Goal: Communication & Community: Answer question/provide support

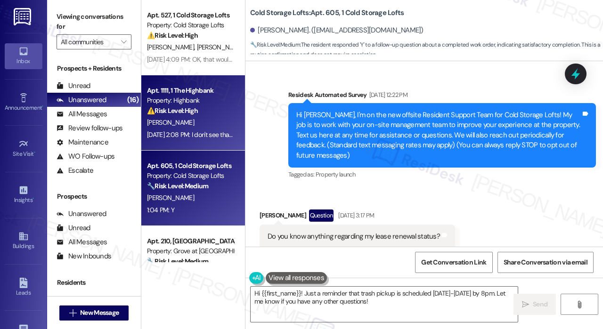
scroll to position [10877, 0]
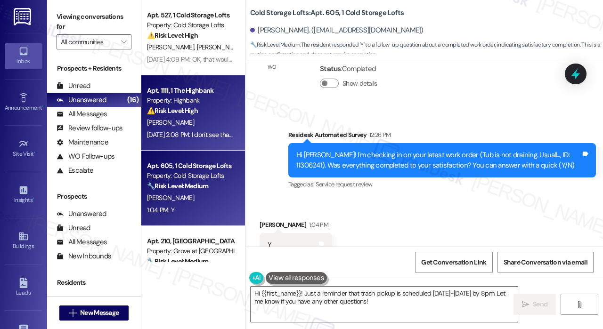
click at [204, 92] on div "Apt. 1111, 1 The Highbank" at bounding box center [190, 91] width 87 height 10
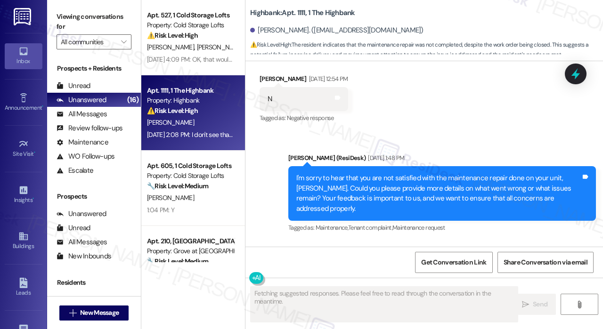
scroll to position [3161, 0]
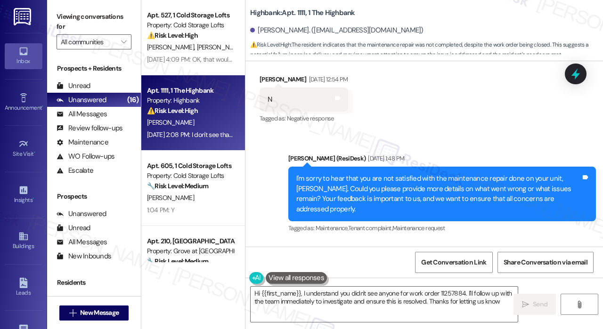
type textarea "Hi {{first_name}}, I understand you didn't see anyone for work order 11257884. …"
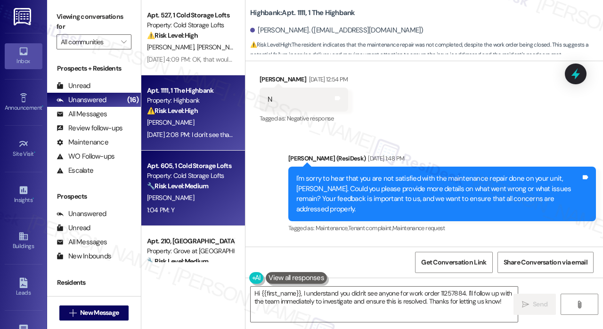
click at [187, 187] on strong "🔧 Risk Level: Medium" at bounding box center [177, 186] width 61 height 8
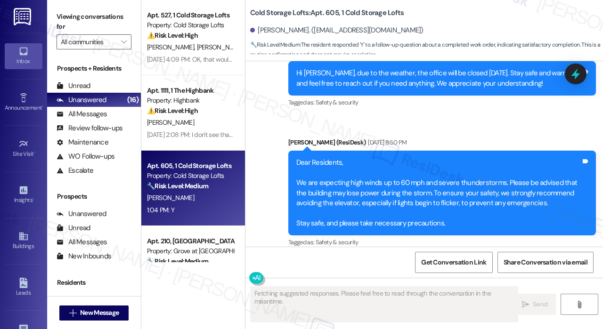
scroll to position [3255, 0]
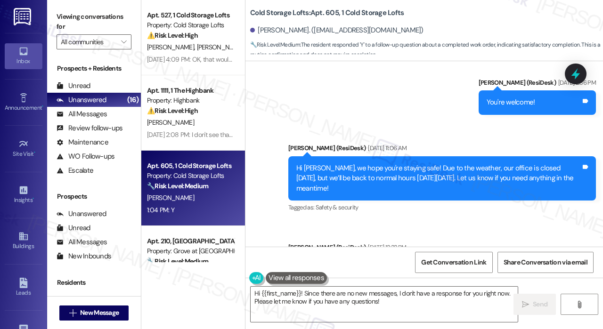
click at [190, 211] on div "1:04 PM: Y 1:04 PM: Y" at bounding box center [190, 210] width 89 height 12
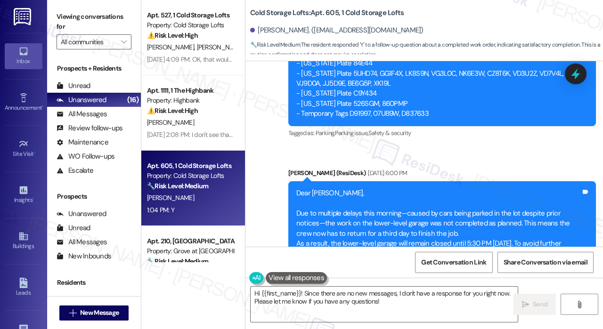
scroll to position [5610, 0]
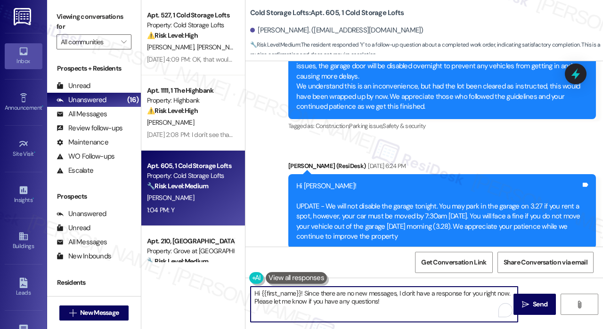
drag, startPoint x: 396, startPoint y: 303, endPoint x: 248, endPoint y: 292, distance: 148.2
click at [248, 293] on div "Hi {{first_name}}! Since there are no new messages, I don't have a response for…" at bounding box center [379, 304] width 268 height 36
paste textarea "break"
type textarea "b"
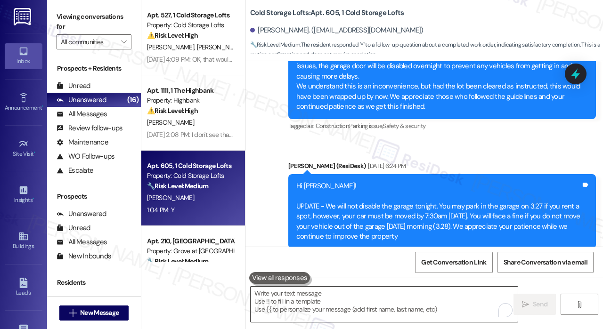
click at [300, 298] on textarea "To enrich screen reader interactions, please activate Accessibility in Grammarl…" at bounding box center [384, 304] width 267 height 35
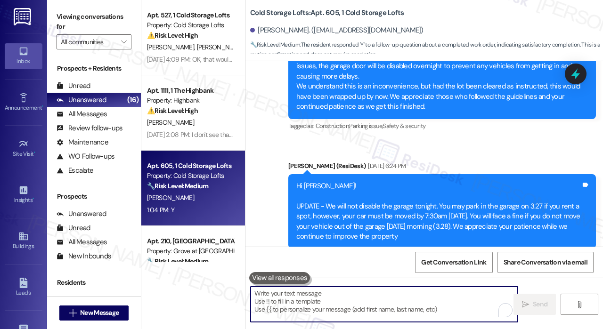
paste textarea "That’s wonderful to hear! We’re so glad that you’re satisfied with the recent w…"
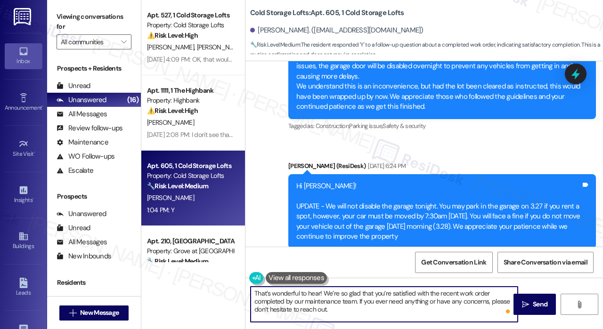
click at [319, 295] on textarea "That’s wonderful to hear! We’re so glad that you’re satisfied with the recent w…" at bounding box center [384, 304] width 267 height 35
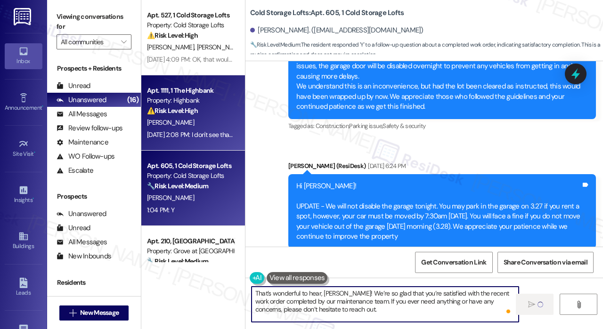
scroll to position [141, 0]
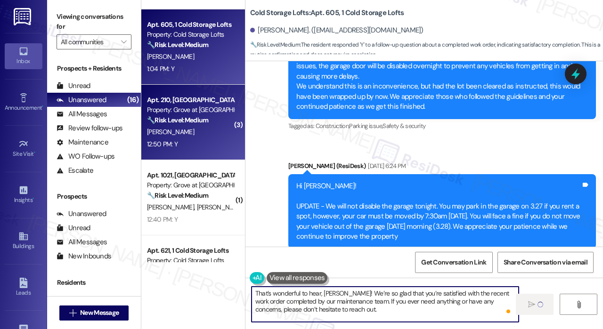
type textarea "That’s wonderful to hear, Devan! We’re so glad that you’re satisfied with the r…"
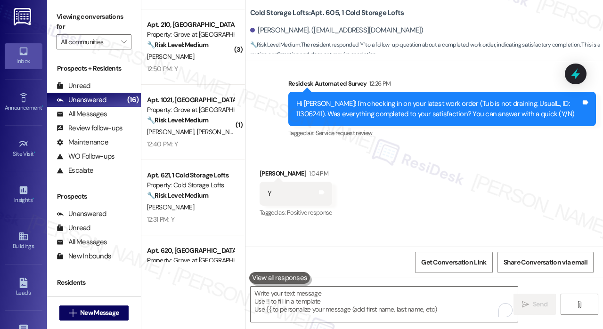
scroll to position [10962, 0]
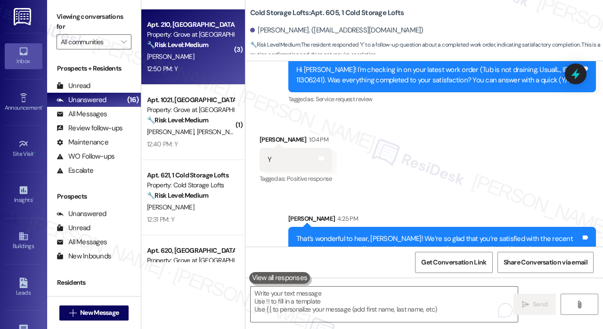
click at [203, 70] on div "12:50 PM: Y 12:50 PM: Y" at bounding box center [190, 69] width 89 height 12
type textarea "Fetching suggested responses. Please feel free to read through the conversation…"
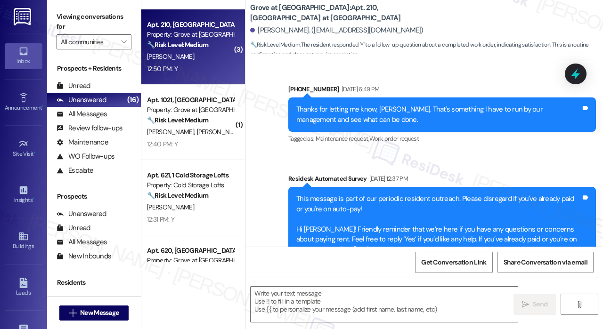
type textarea "Fetching suggested responses. Please feel free to read through the conversation…"
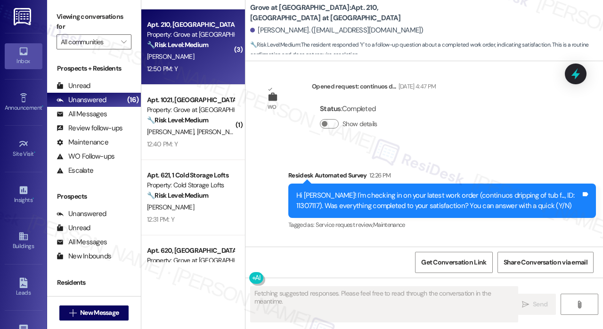
scroll to position [2147, 0]
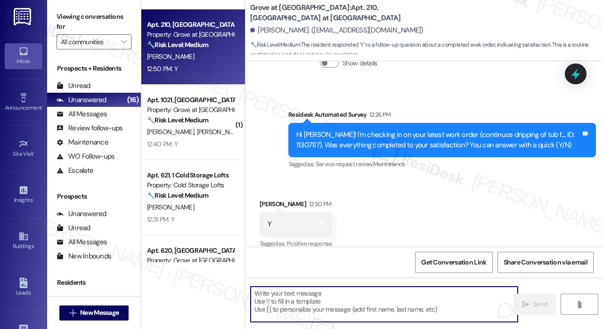
click at [365, 307] on textarea "To enrich screen reader interactions, please activate Accessibility in Grammarl…" at bounding box center [384, 304] width 267 height 35
click at [364, 305] on textarea "To enrich screen reader interactions, please activate Accessibility in Grammarl…" at bounding box center [384, 304] width 267 height 35
paste textarea "That’s wonderful to hear! We’re so glad that you’re satisfied with the recent w…"
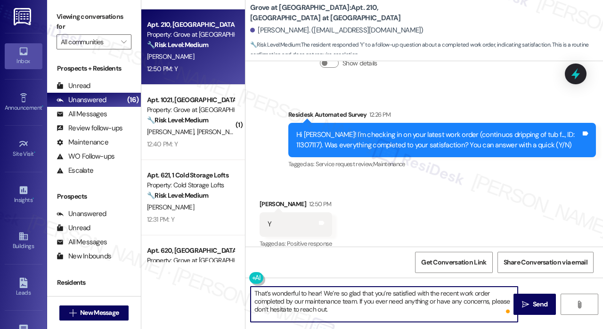
click at [318, 292] on textarea "That’s wonderful to hear! We’re so glad that you’re satisfied with the recent w…" at bounding box center [384, 304] width 267 height 35
type textarea "That’s wonderful to hear, Eloy! We’re so glad that you’re satisfied with the re…"
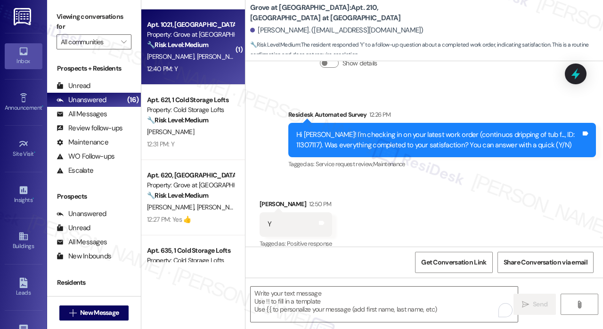
click at [183, 79] on div "Apt. 1021, 10 Grove at Sterling Ridge Property: Grove at Sterling Ridge 🔧 Risk …" at bounding box center [193, 46] width 104 height 75
type textarea "Fetching suggested responses. Please feel free to read through the conversation…"
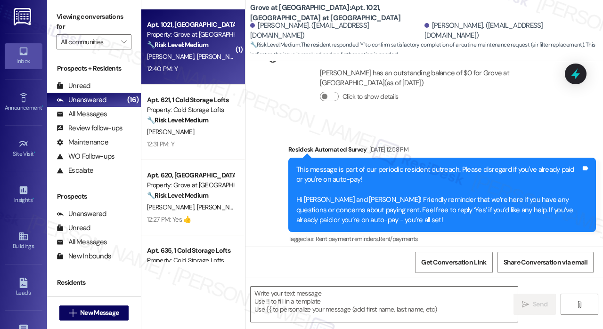
type textarea "Fetching suggested responses. Please feel free to read through the conversation…"
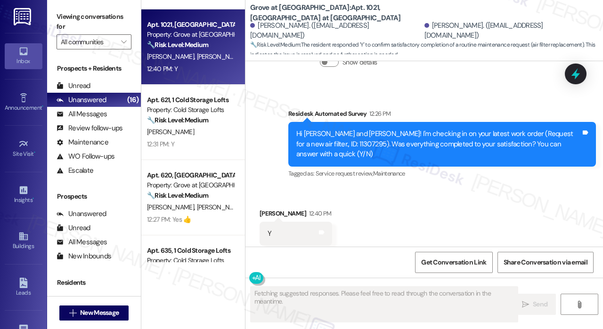
scroll to position [1831, 0]
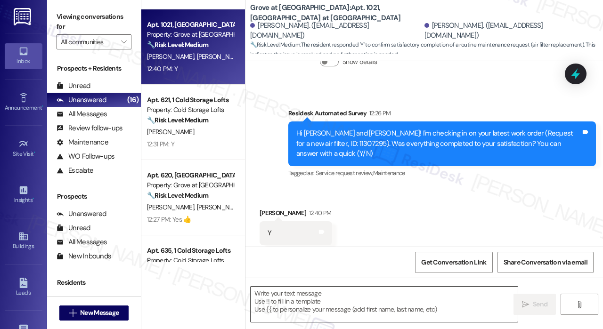
click at [318, 298] on textarea at bounding box center [384, 304] width 267 height 35
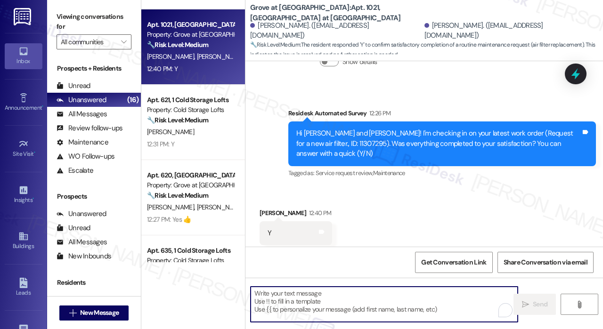
paste textarea "That’s wonderful to hear! We’re so glad that you’re satisfied with the recent w…"
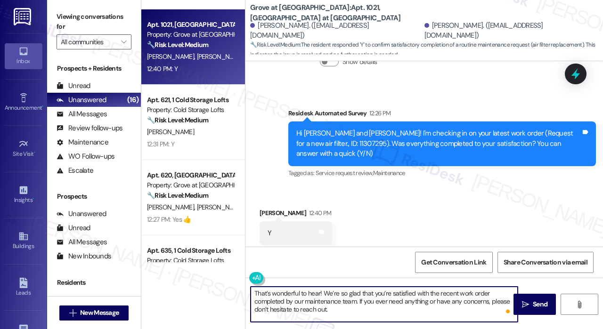
click at [318, 292] on textarea "That’s wonderful to hear! We’re so glad that you’re satisfied with the recent w…" at bounding box center [384, 304] width 267 height 35
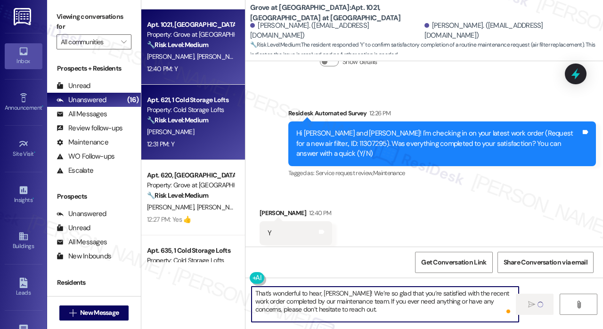
type textarea "That’s wonderful to hear, Terry! We’re so glad that you’re satisfied with the r…"
click at [192, 136] on div "S. Damico" at bounding box center [190, 132] width 89 height 12
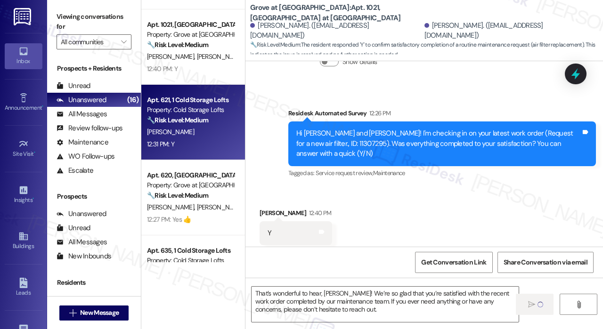
type textarea "Fetching suggested responses. Please feel free to read through the conversation…"
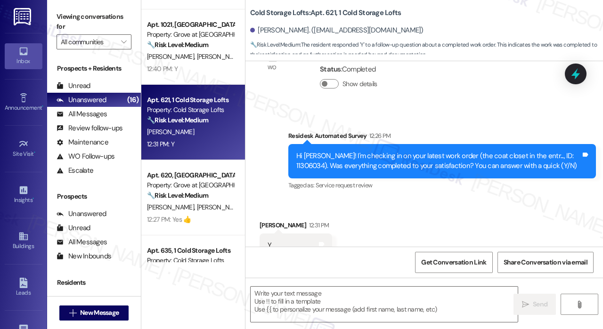
type textarea "Fetching suggested responses. Please feel free to read through the conversation…"
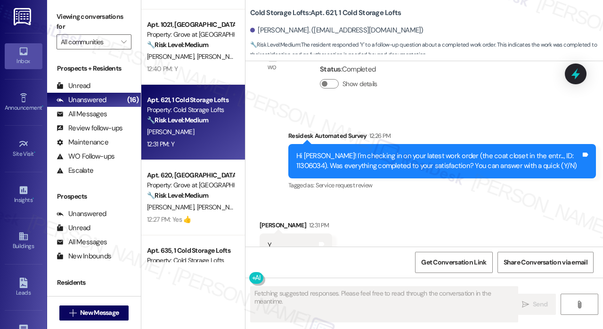
scroll to position [2677, 0]
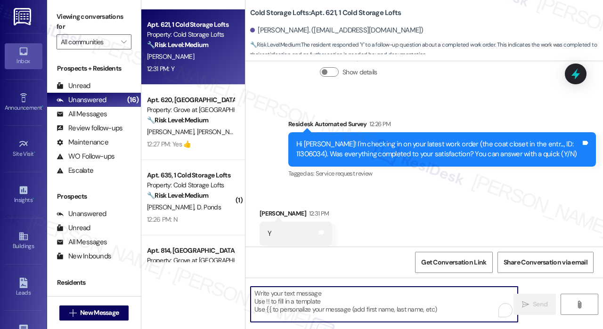
click at [292, 297] on textarea "To enrich screen reader interactions, please activate Accessibility in Grammarl…" at bounding box center [384, 304] width 267 height 35
click at [359, 299] on textarea "To enrich screen reader interactions, please activate Accessibility in Grammarl…" at bounding box center [384, 304] width 267 height 35
paste textarea "That’s wonderful to hear! We’re so glad that you’re satisfied with the recent w…"
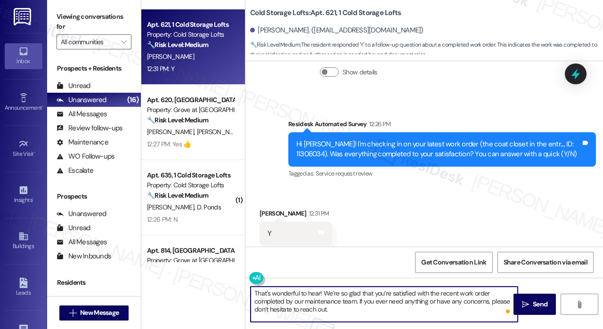
click at [318, 293] on textarea "That’s wonderful to hear! We’re so glad that you’re satisfied with the recent w…" at bounding box center [384, 304] width 267 height 35
type textarea "That’s wonderful to hear, Shaun! We’re so glad that you’re satisfied with the r…"
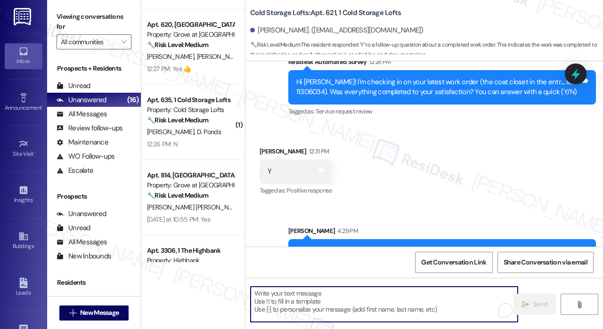
scroll to position [2763, 0]
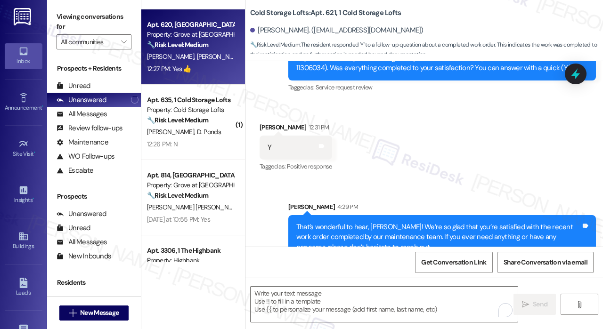
click at [213, 65] on div "12:27 PM: Yes 👍 12:27 PM: Yes 👍" at bounding box center [190, 69] width 89 height 12
type textarea "Fetching suggested responses. Please feel free to read through the conversation…"
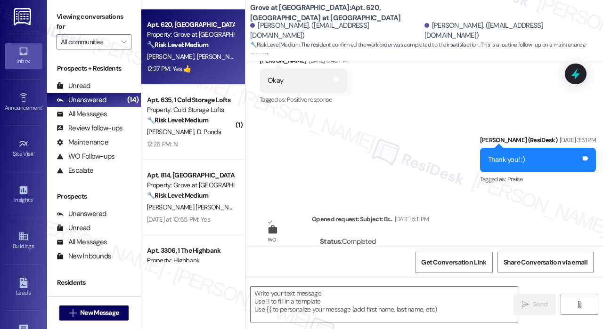
type textarea "Fetching suggested responses. Please feel free to read through the conversation…"
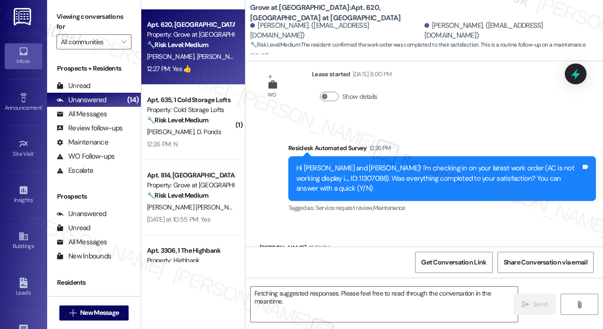
scroll to position [1879, 0]
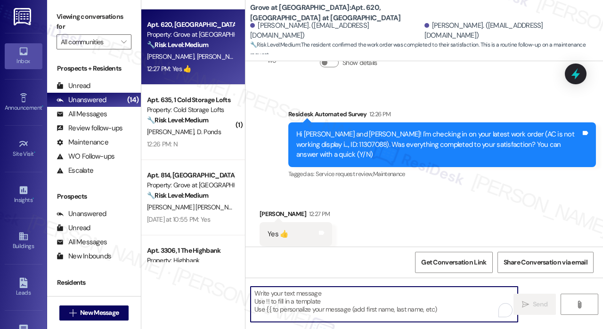
click at [339, 295] on textarea "To enrich screen reader interactions, please activate Accessibility in Grammarl…" at bounding box center [384, 304] width 267 height 35
paste textarea "That’s wonderful to hear! We’re so glad that you’re satisfied with the recent w…"
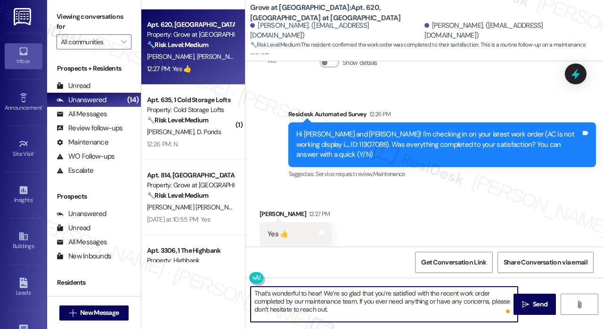
click at [318, 293] on textarea "That’s wonderful to hear! We’re so glad that you’re satisfied with the recent w…" at bounding box center [384, 304] width 267 height 35
type textarea "That’s wonderful to hear, Venkata! We’re so glad that you’re satisfied with the…"
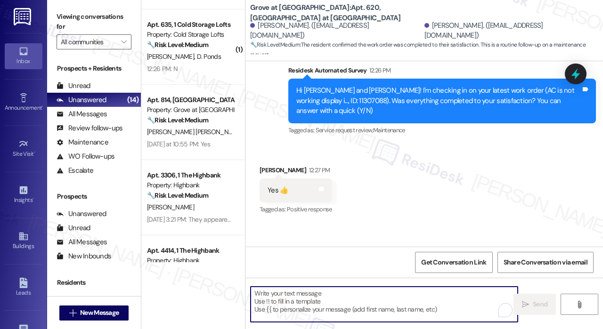
scroll to position [1965, 0]
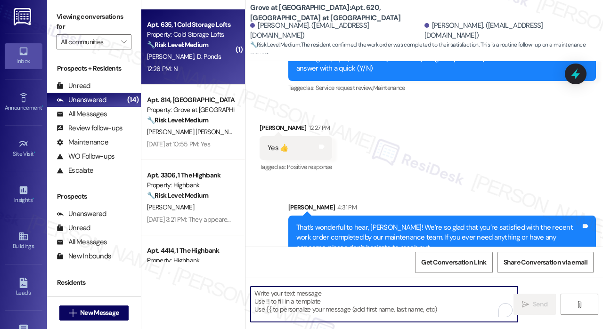
click at [207, 77] on div "Apt. 635, 1 Cold Storage Lofts Property: Cold Storage Lofts 🔧 Risk Level: Mediu…" at bounding box center [193, 46] width 104 height 75
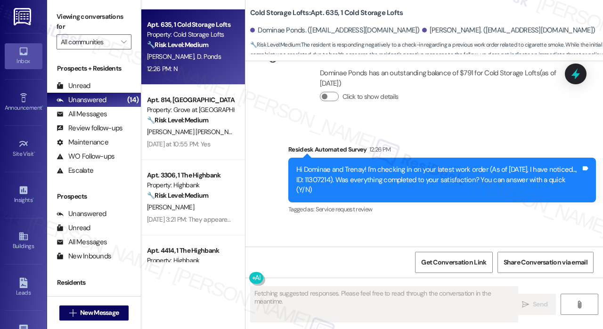
scroll to position [2818, 0]
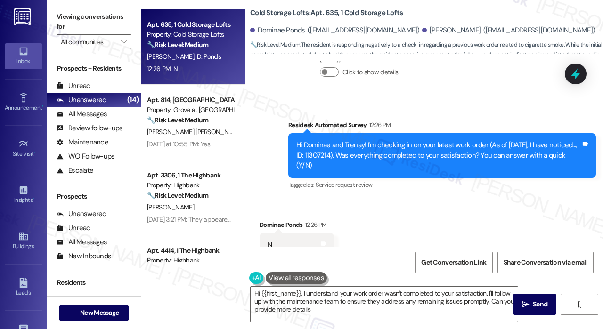
type textarea "Hi {{first_name}}, I understand your work order wasn't completed to your satisf…"
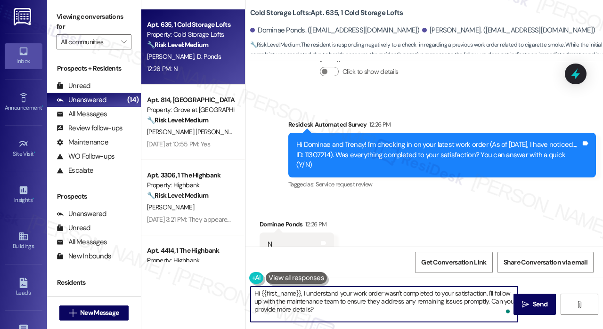
drag, startPoint x: 388, startPoint y: 313, endPoint x: 253, endPoint y: 291, distance: 136.5
click at [253, 291] on textarea "Hi {{first_name}}, I understand your work order wasn't completed to your satisf…" at bounding box center [384, 304] width 267 height 35
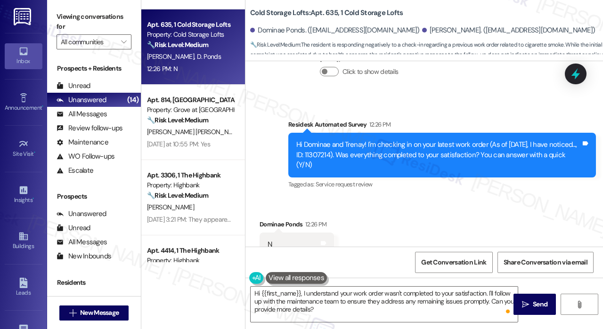
click at [370, 203] on div "Received via SMS Dominae Ponds 12:26 PM N Tags and notes Tagged as: Negative re…" at bounding box center [423, 238] width 357 height 80
click at [358, 310] on textarea "Hi {{first_name}}, I understand your work order wasn't completed to your satisf…" at bounding box center [384, 304] width 267 height 35
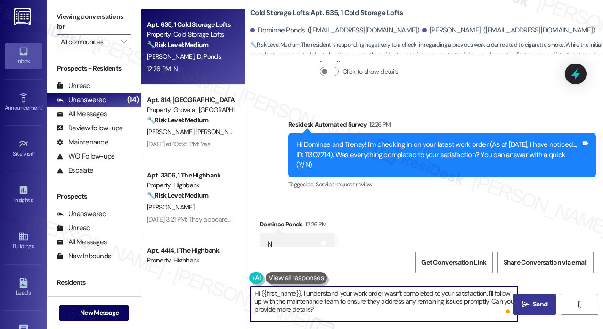
click at [526, 301] on icon "" at bounding box center [525, 305] width 7 height 8
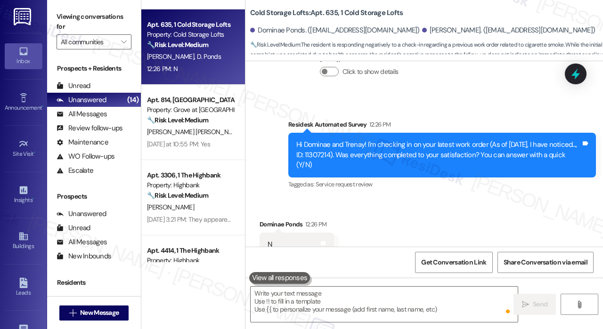
scroll to position [2818, 0]
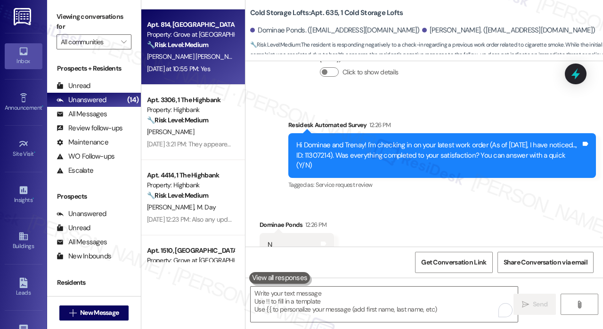
click at [210, 73] on div "Yesterday at 10:55 PM: Yes Yesterday at 10:55 PM: Yes" at bounding box center [178, 69] width 63 height 8
type textarea "Fetching suggested responses. Please feel free to read through the conversation…"
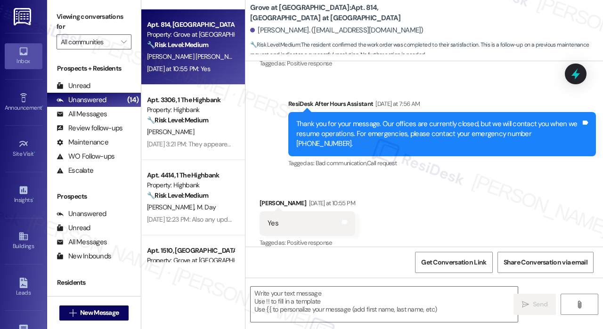
scroll to position [103, 0]
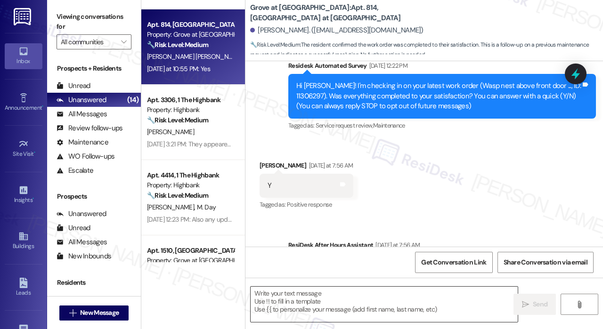
click at [341, 296] on textarea at bounding box center [384, 304] width 267 height 35
click at [320, 295] on textarea "To enrich screen reader interactions, please activate Accessibility in Grammarl…" at bounding box center [384, 304] width 267 height 35
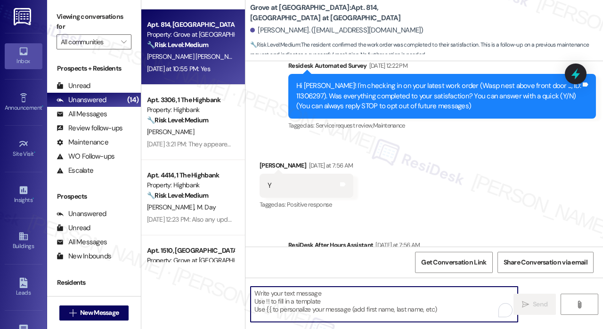
paste textarea "That’s wonderful to hear! We’re so glad that you’re satisfied with the recent w…"
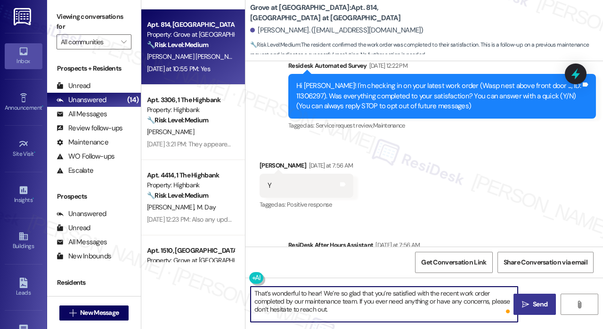
type textarea "That’s wonderful to hear! We’re so glad that you’re satisfied with the recent w…"
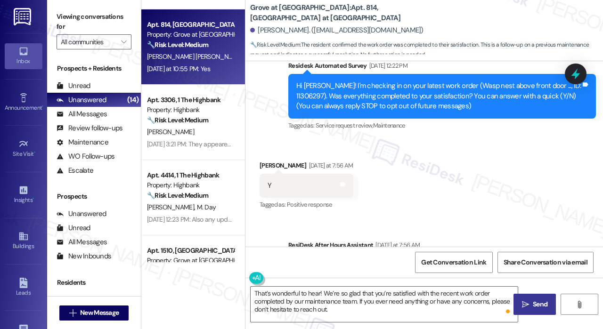
click at [539, 305] on span "Send" at bounding box center [540, 305] width 15 height 10
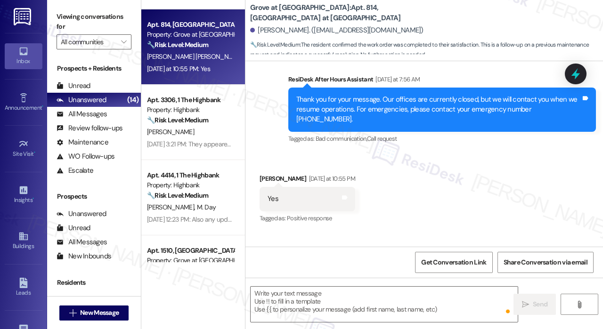
scroll to position [330, 0]
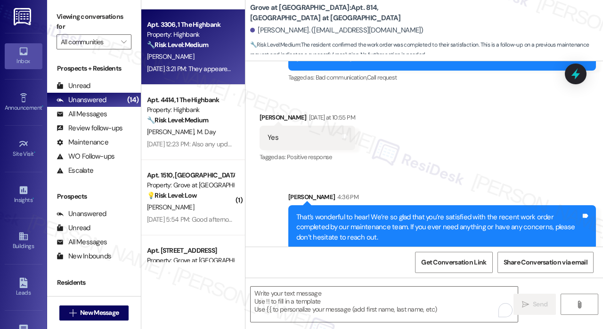
click at [176, 75] on div "Sep 12, 2025 at 3:21 PM: They appeared to be small light colored roaches (3 tot…" at bounding box center [190, 69] width 89 height 12
type textarea "Fetching suggested responses. Please feel free to read through the conversation…"
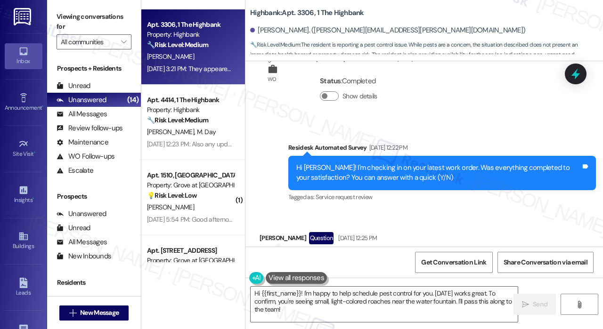
scroll to position [2820, 0]
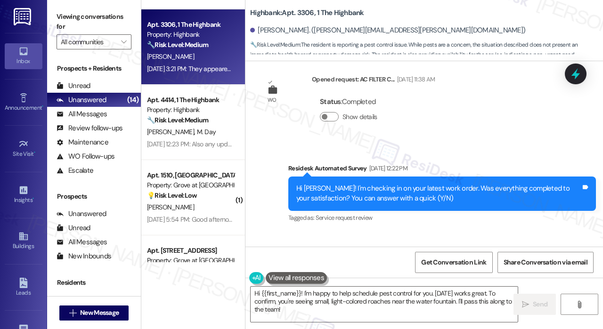
click at [522, 154] on div "Lease started Sep 05, 2023 at 8:00 PM Survey, sent via SMS Residesk Automated S…" at bounding box center [423, 154] width 357 height 186
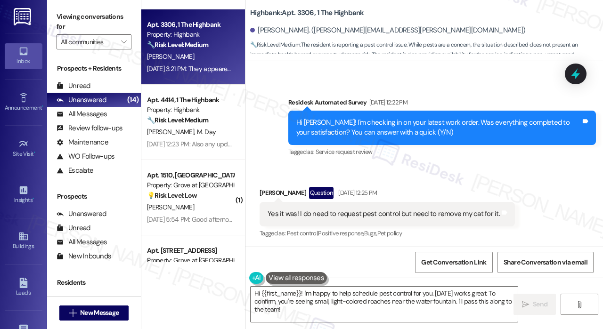
scroll to position [3009, 0]
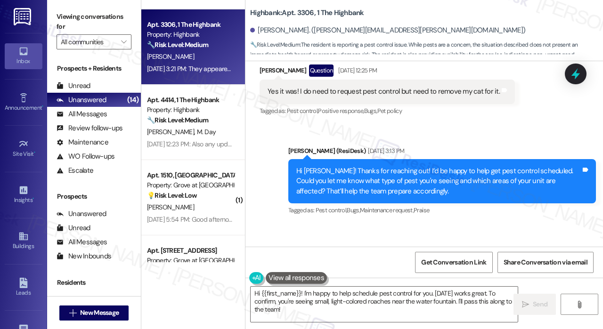
click at [444, 97] on div "Yes it was! I do need to request pest control but need to remove my cat for it." at bounding box center [384, 92] width 232 height 10
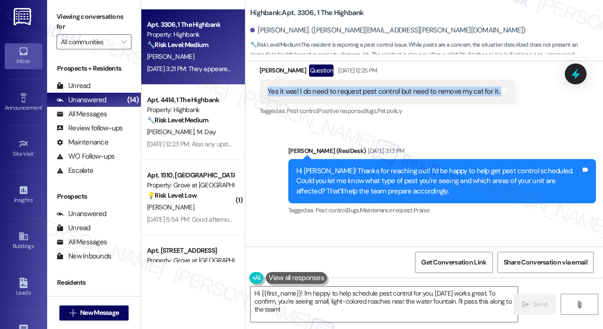
click at [444, 97] on div "Yes it was! I do need to request pest control but need to remove my cat for it." at bounding box center [384, 92] width 232 height 10
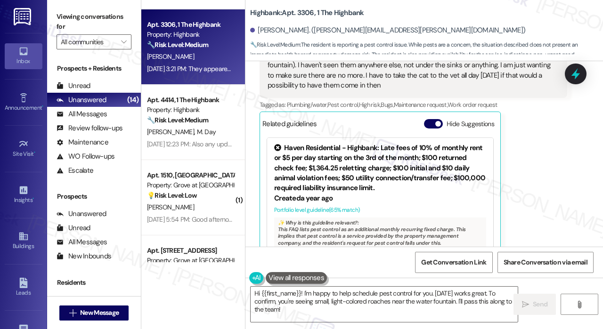
scroll to position [3292, 0]
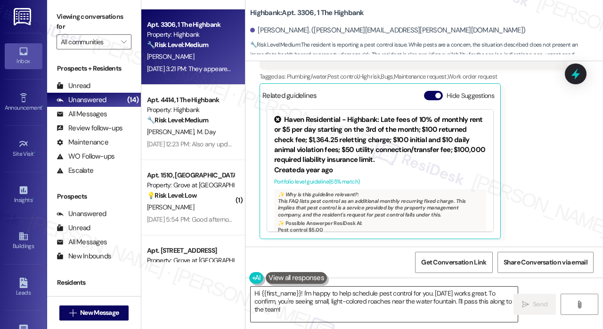
click at [361, 314] on textarea "Hi {{first_name}}! I'm happy to help schedule pest control for you. Tuesday wor…" at bounding box center [384, 304] width 267 height 35
click at [349, 247] on div "Get Conversation Link Share Conversation via email" at bounding box center [423, 262] width 357 height 31
click at [401, 323] on div "Hi {{first_name}}! I'm happy to help schedule pest control for you. Tuesday wor…" at bounding box center [423, 313] width 357 height 71
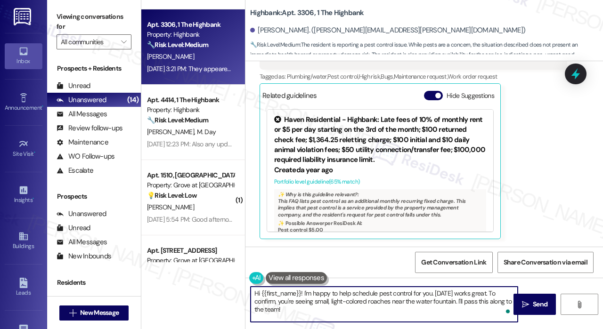
drag, startPoint x: 437, startPoint y: 292, endPoint x: 440, endPoint y: 317, distance: 26.1
click at [440, 318] on textarea "Hi {{first_name}}! I'm happy to help schedule pest control for you. Tuesday wor…" at bounding box center [384, 304] width 267 height 35
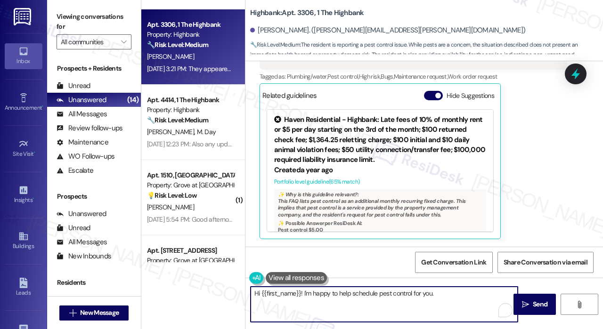
paste textarea "Do we have your permission to enter during your absence to address this issue?"
click at [436, 312] on textarea "Hi {{first_name}}! I'm happy to help schedule pest control for you. Do we have …" at bounding box center [384, 304] width 267 height 35
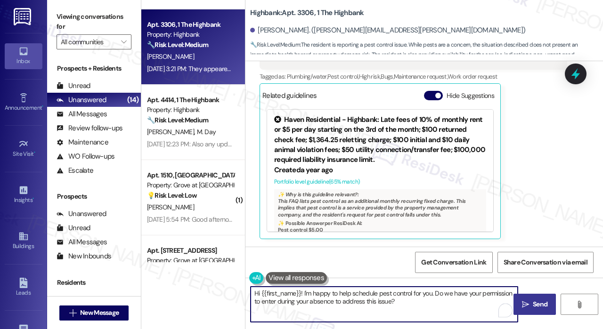
type textarea "Hi {{first_name}}! I'm happy to help schedule pest control for you. Do we have …"
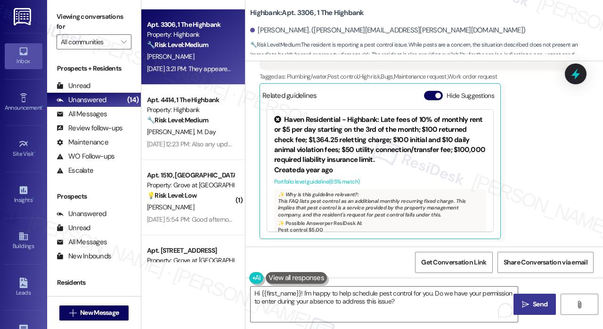
click at [536, 303] on span "Send" at bounding box center [540, 305] width 15 height 10
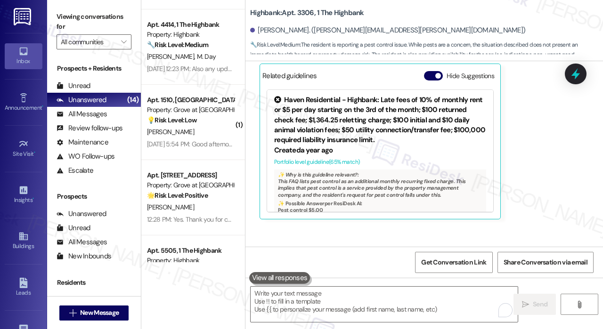
scroll to position [3367, 0]
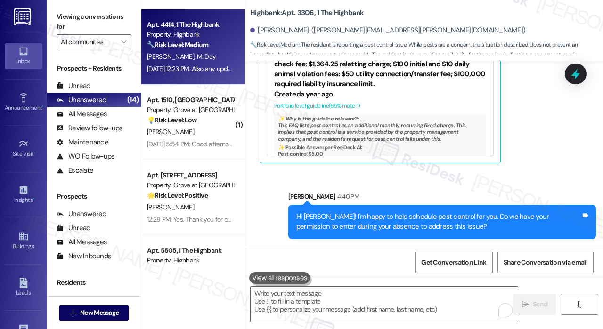
click at [212, 64] on div "Sep 12, 2025 at 12:23 PM: Also any updates on our lease renewal? Sep 12, 2025 a…" at bounding box center [190, 69] width 89 height 12
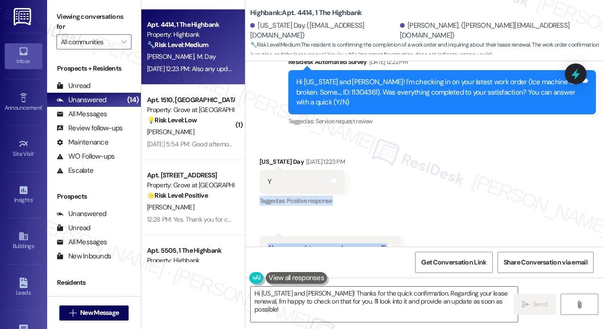
scroll to position [1656, 0]
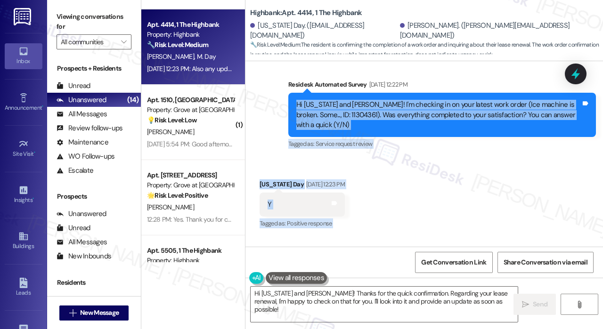
drag, startPoint x: 386, startPoint y: 219, endPoint x: 290, endPoint y: 92, distance: 159.1
click at [290, 92] on div "Survey, sent via SMS Residesk Automated Survey Jul 30, 2024 at 11:21 AM Hi Mont…" at bounding box center [423, 154] width 357 height 186
copy div "Hi Montana and Morgan! I'm checking in on your latest work order (Ice machine i…"
click at [332, 303] on textarea "Hi Montana and Morgan! Thanks for the quick confirmation. Regarding your lease …" at bounding box center [384, 304] width 267 height 35
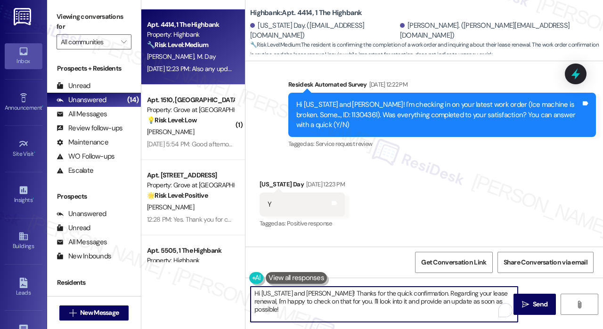
paste textarea "Thank you, Montana and Morgan, for letting us know the ice machine repair was c…"
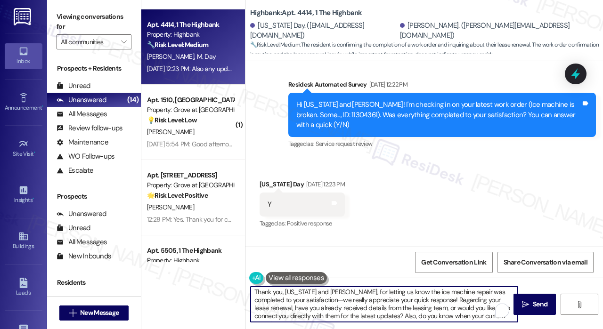
scroll to position [0, 0]
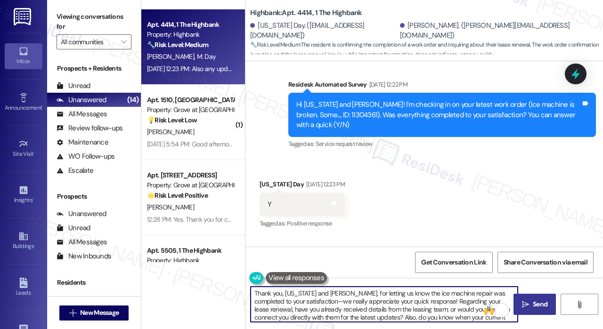
type textarea "Thank you, Montana and Morgan, for letting us know the ice machine repair was c…"
click at [539, 301] on span "Send" at bounding box center [540, 305] width 15 height 10
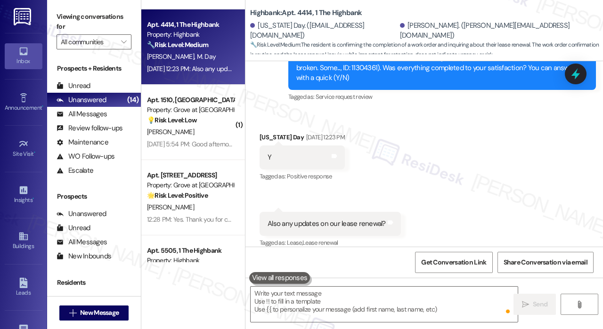
scroll to position [1703, 0]
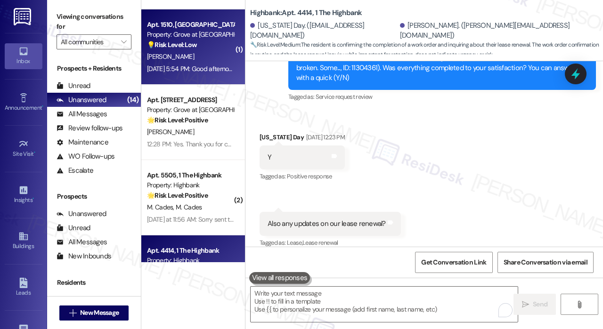
click at [216, 65] on div "Sep 12, 2025 at 5:54 PM: Good afternoon, Ms. Sarah, I'm delighted with the plac…" at bounding box center [422, 69] width 550 height 8
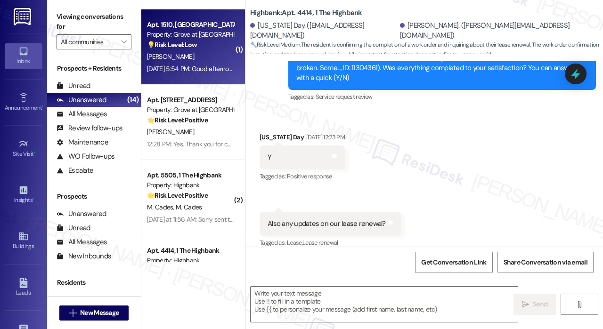
type textarea "Fetching suggested responses. Please feel free to read through the conversation…"
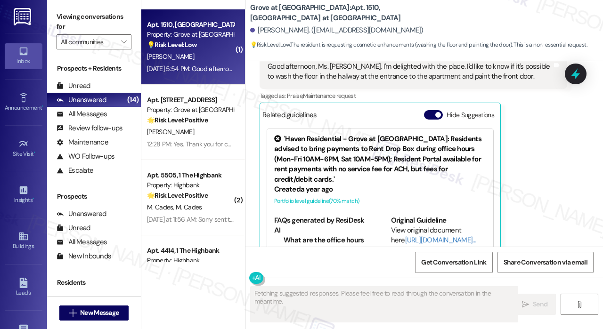
scroll to position [222, 0]
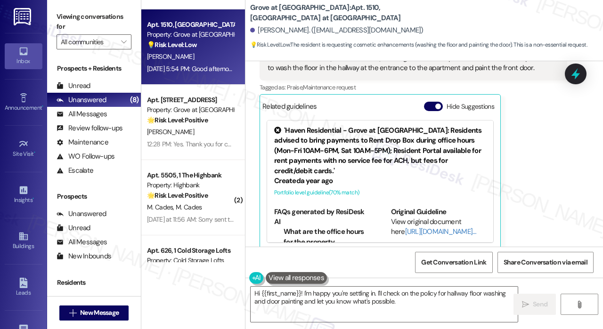
click at [527, 158] on div "Antonio Marin Sep 12, 2025 at 5:54 PM Good afternoon, Ms. Sarah, I'm delighted …" at bounding box center [414, 141] width 308 height 217
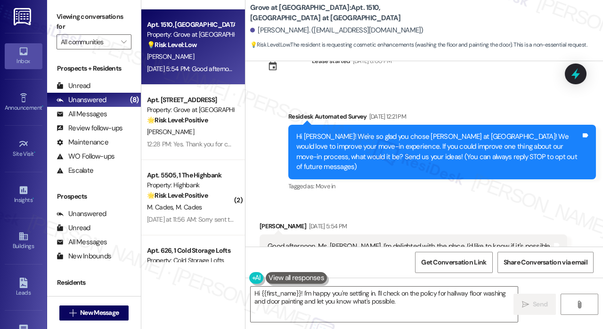
scroll to position [81, 0]
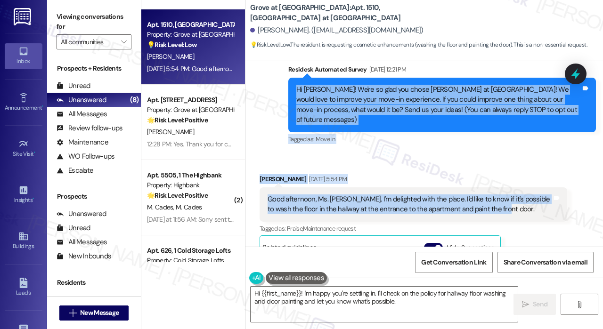
drag, startPoint x: 521, startPoint y: 205, endPoint x: 318, endPoint y: 130, distance: 217.0
click at [292, 85] on div "Lease started May 12, 2025 at 8:00 PM Survey, sent via SMS Residesk Automated S…" at bounding box center [423, 154] width 357 height 186
copy div "Hi Antonio! We're so glad you chose Grove at Sterling Ridge! We would love to i…"
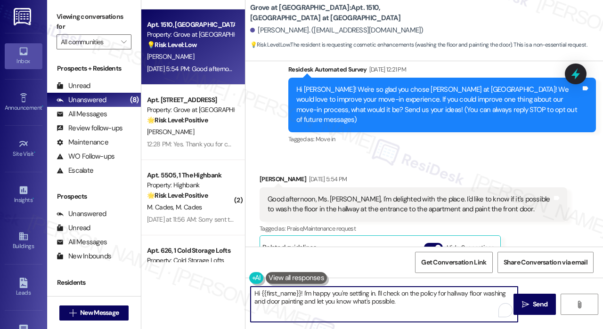
drag, startPoint x: 407, startPoint y: 303, endPoint x: 241, endPoint y: 289, distance: 166.3
click at [241, 290] on div "Apt. 527, 1 Cold Storage Lofts Property: Cold Storage Lofts ⚠️ Risk Level: High…" at bounding box center [372, 164] width 462 height 329
paste textarea "Thank you, Antonio, for sharing your feedback—we’re so glad to hear you’re deli…"
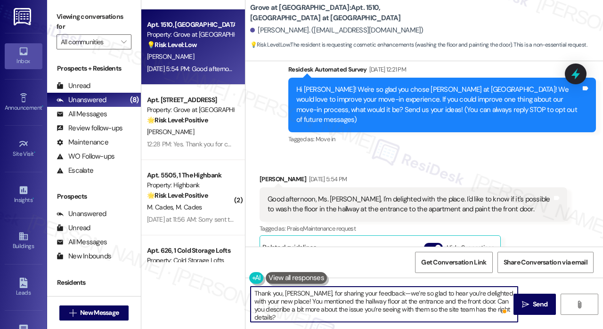
click at [467, 305] on textarea "Thank you, Antonio, for sharing your feedback—we’re so glad to hear you’re deli…" at bounding box center [384, 304] width 267 height 35
type textarea "Thank you, Antonio, for sharing your feedback—we’re so glad to hear you’re deli…"
click at [527, 305] on icon "" at bounding box center [525, 305] width 7 height 8
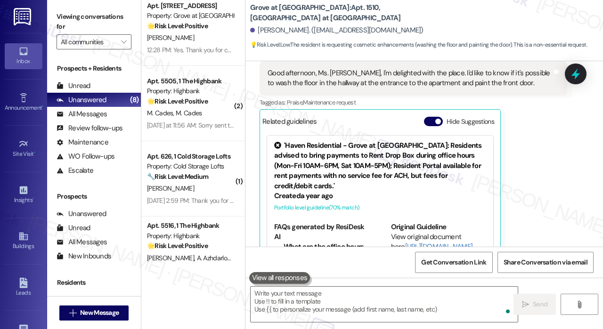
scroll to position [222, 0]
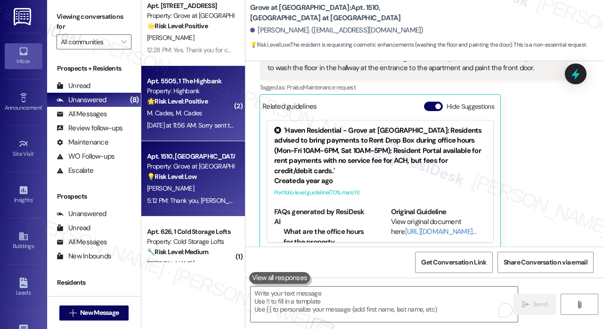
click at [202, 129] on div "Yesterday at 11:56 AM: Sorry sent this to you by accident Yesterday at 11:56 AM…" at bounding box center [218, 125] width 143 height 8
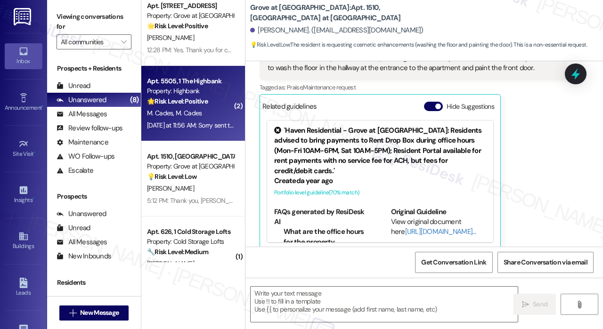
type textarea "Fetching suggested responses. Please feel free to read through the conversation…"
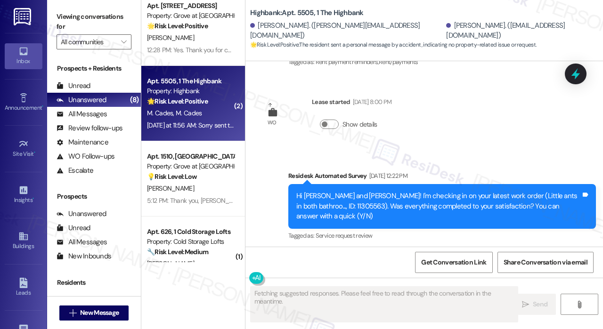
scroll to position [3738, 0]
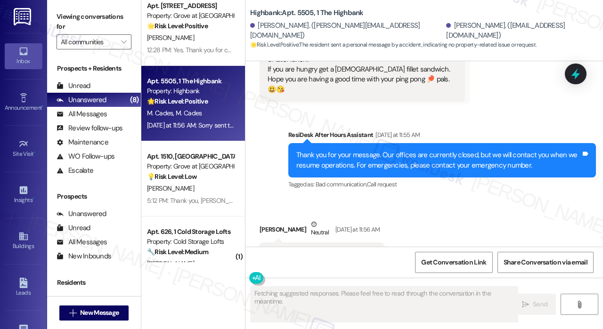
click at [492, 198] on div "Received via SMS Marilou Cades Neutral Yesterday at 11:56 AM Sorry sent this to…" at bounding box center [423, 242] width 357 height 89
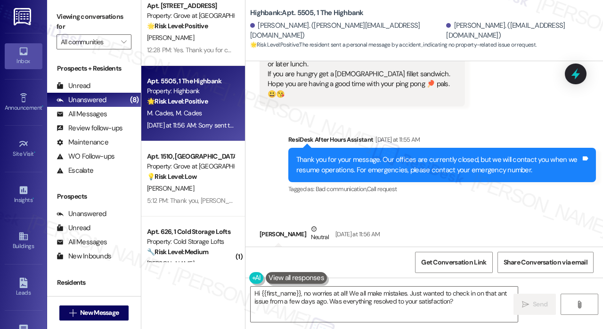
scroll to position [3739, 0]
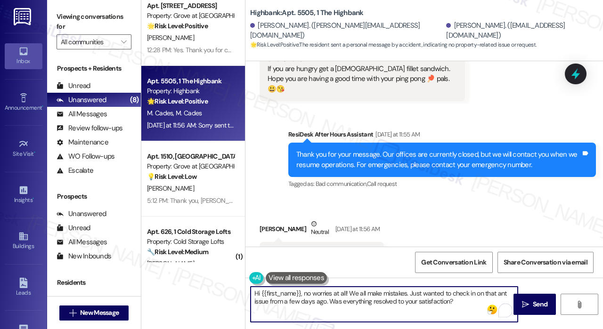
drag, startPoint x: 467, startPoint y: 303, endPoint x: 410, endPoint y: 294, distance: 58.1
click at [410, 294] on textarea "Hi {{first_name}}, no worries at all! We all make mistakes. Just wanted to chec…" at bounding box center [384, 304] width 267 height 35
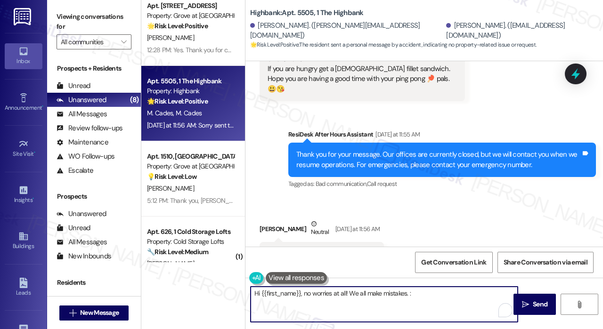
type textarea "Hi {{first_name}}, no worries at all! We all make mistakes. :)"
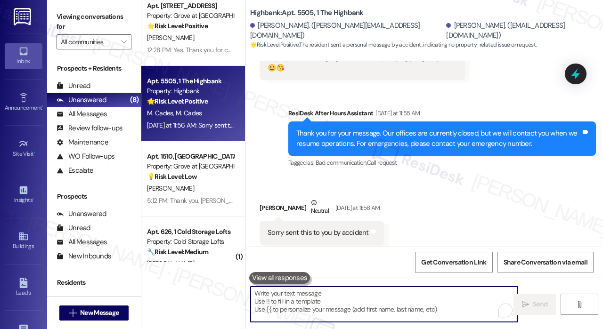
scroll to position [3804, 0]
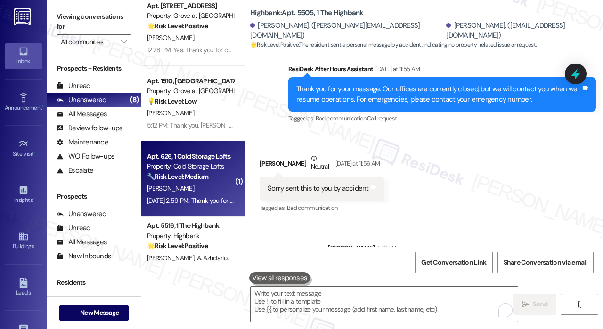
click at [208, 176] on strong "🔧 Risk Level: Medium" at bounding box center [177, 176] width 61 height 8
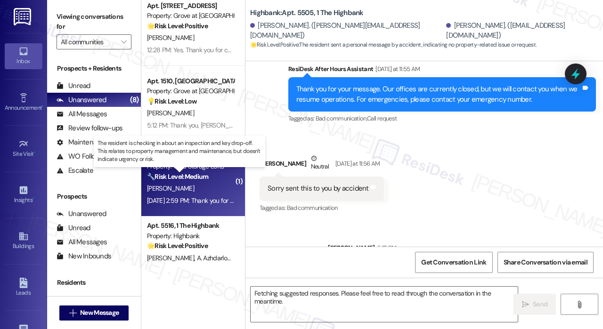
scroll to position [778, 0]
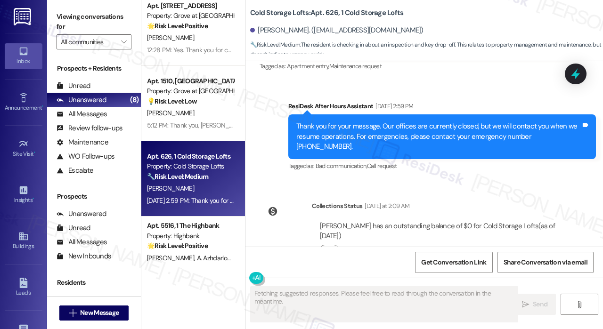
click at [415, 159] on div "WO Lease started Oct 27, 2024 at 8:00 PM Show details Announcement, sent via SM…" at bounding box center [423, 154] width 357 height 186
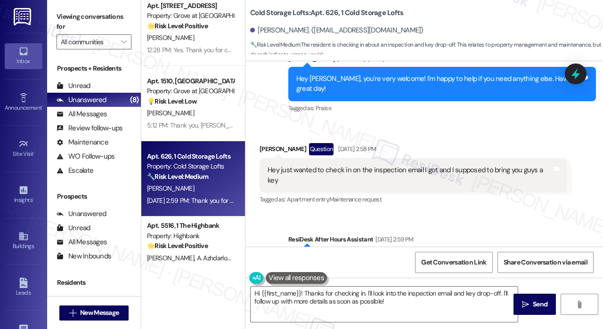
scroll to position [637, 0]
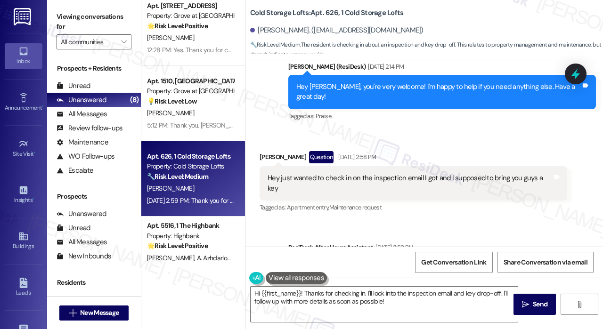
click at [413, 173] on div "Hey just wanted to check in on the inspection email I got and I supposed to bri…" at bounding box center [410, 183] width 284 height 20
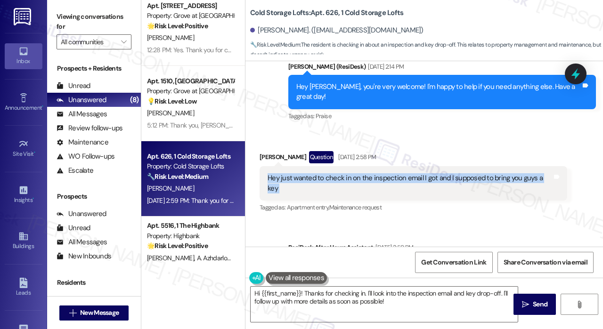
click at [413, 173] on div "Hey just wanted to check in on the inspection email I got and I supposed to bri…" at bounding box center [410, 183] width 284 height 20
copy div "Hey just wanted to check in on the inspection email I got and I supposed to bri…"
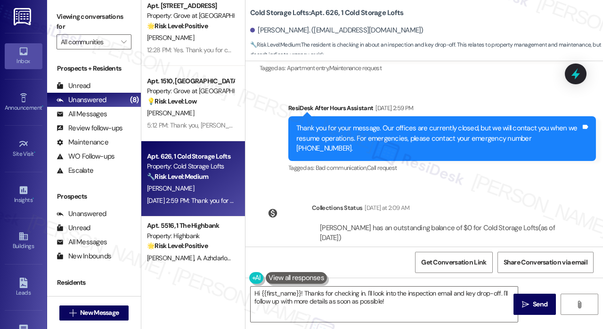
scroll to position [778, 0]
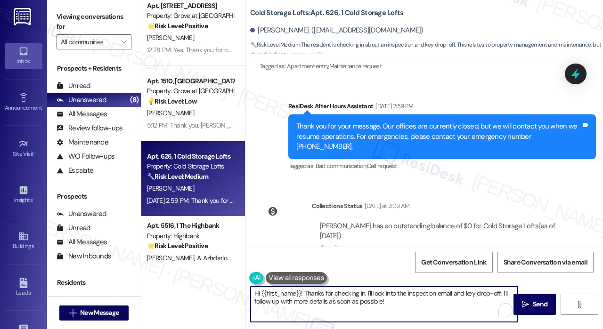
drag, startPoint x: 396, startPoint y: 305, endPoint x: 207, endPoint y: 278, distance: 190.3
click at [207, 278] on div "Apt. 1111, 1 The Highbank Property: Highbank ⚠️ Risk Level: High The resident i…" at bounding box center [372, 164] width 462 height 329
paste textarea "Thank you for reaching out. Regarding the inspection email you received—can you…"
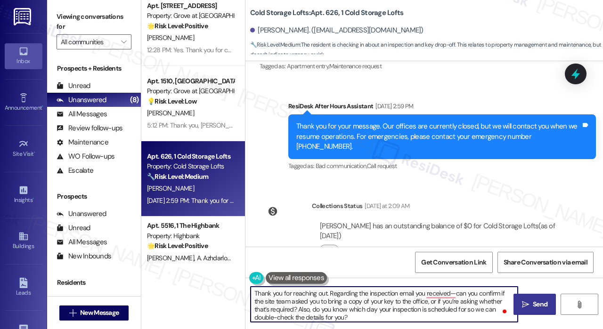
type textarea "Thank you for reaching out. Regarding the inspection email you received—can you…"
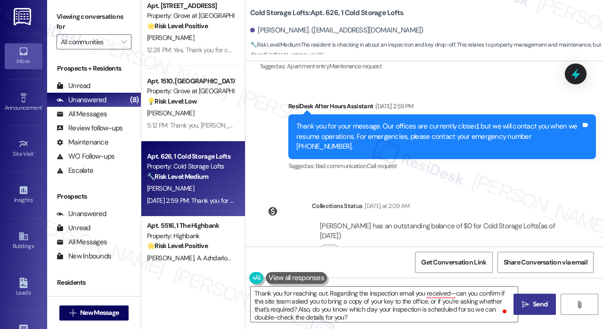
click at [548, 303] on span "Send" at bounding box center [540, 305] width 18 height 10
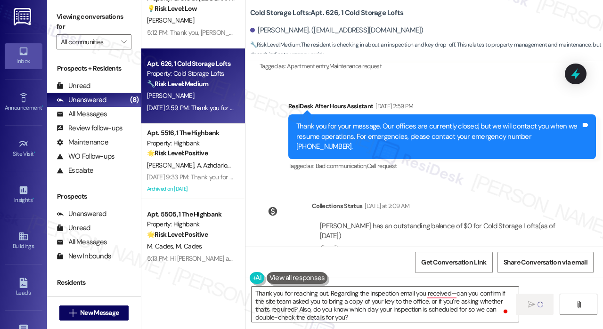
scroll to position [330, 0]
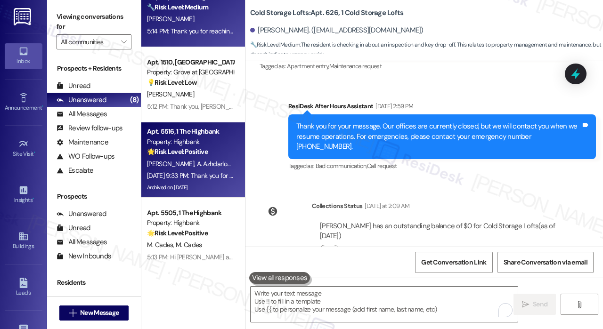
click at [198, 160] on span "A. Azhdarloo" at bounding box center [215, 164] width 36 height 8
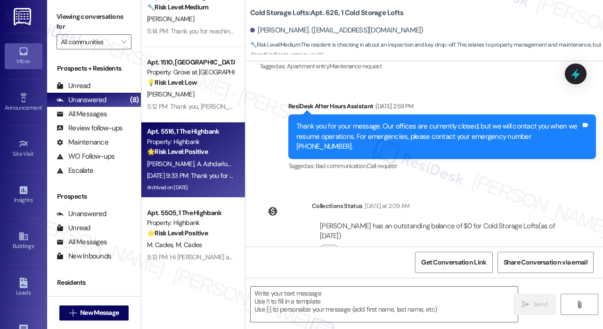
type textarea "Fetching suggested responses. Please feel free to read through the conversation…"
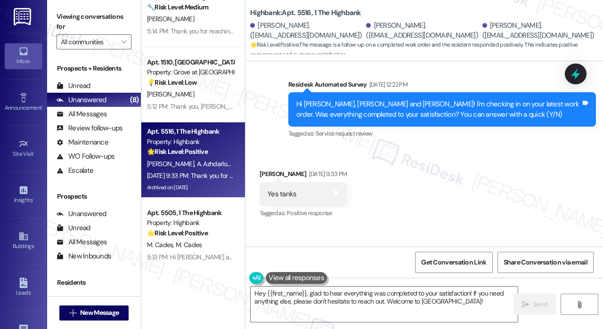
scroll to position [2310, 0]
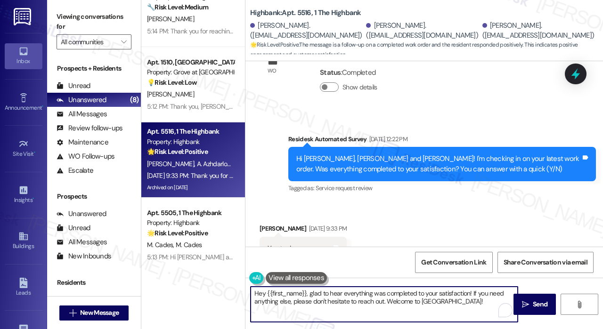
click at [468, 300] on textarea "Hey {{first_name}}, glad to hear everything was completed to your satisfaction!…" at bounding box center [384, 304] width 267 height 35
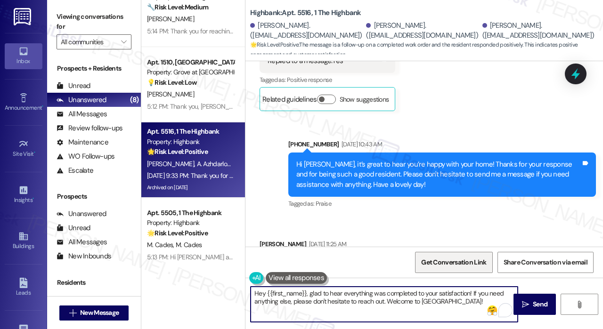
scroll to position [708, 0]
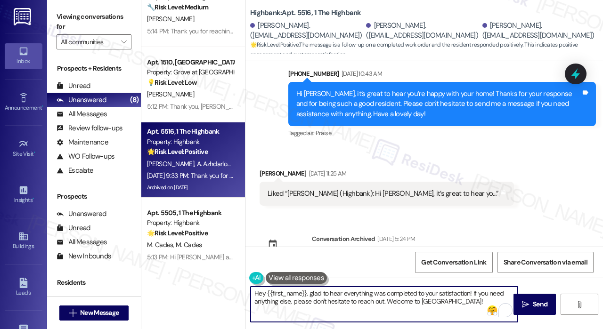
drag, startPoint x: 458, startPoint y: 301, endPoint x: 389, endPoint y: 303, distance: 69.7
click at [389, 303] on textarea "Hey {{first_name}}, glad to hear everything was completed to your satisfaction!…" at bounding box center [384, 304] width 267 height 35
type textarea "Hey {{first_name}}, glad to hear everything was completed to your satisfaction!…"
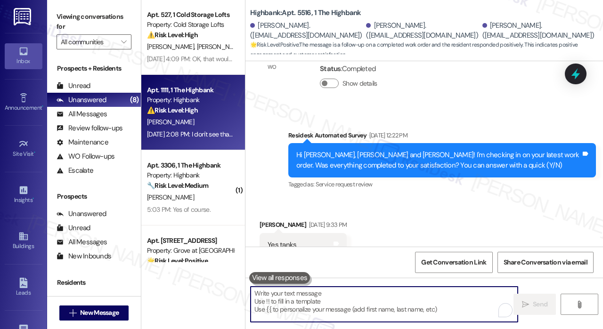
scroll to position [0, 0]
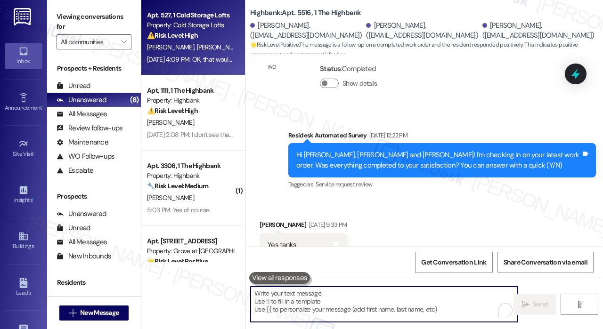
click at [188, 60] on div "Sep 12, 2025 at 4:09 PM: OK, that would be great. Thank you. Sep 12, 2025 at 4:…" at bounding box center [218, 59] width 142 height 8
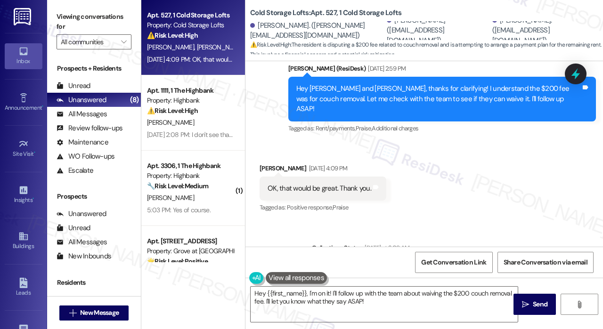
scroll to position [10017, 0]
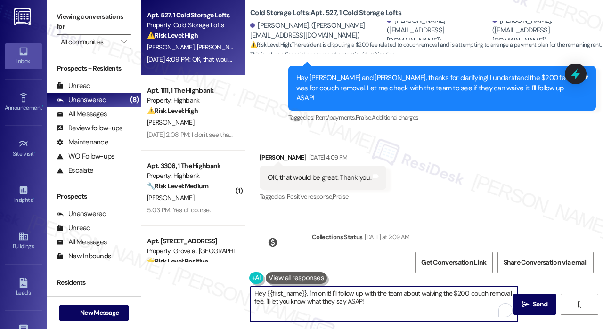
drag, startPoint x: 394, startPoint y: 307, endPoint x: 364, endPoint y: 306, distance: 30.2
click at [364, 306] on textarea "Hey {{first_name}}, I'm on it! I'll follow up with the team about waiving the $…" at bounding box center [384, 304] width 267 height 35
drag, startPoint x: 385, startPoint y: 307, endPoint x: 236, endPoint y: 297, distance: 148.7
click at [236, 297] on div "Apt. 527, 1 Cold Storage Lofts Property: Cold Storage Lofts ⚠️ Risk Level: High…" at bounding box center [372, 164] width 462 height 329
paste textarea "I'm happy to help in any way I can. Please don't hesitate to reach out if you h…"
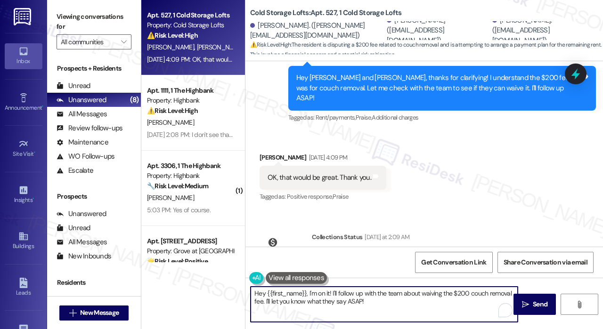
type textarea "I'm happy to help in any way I can. Please don't hesitate to reach out if you h…"
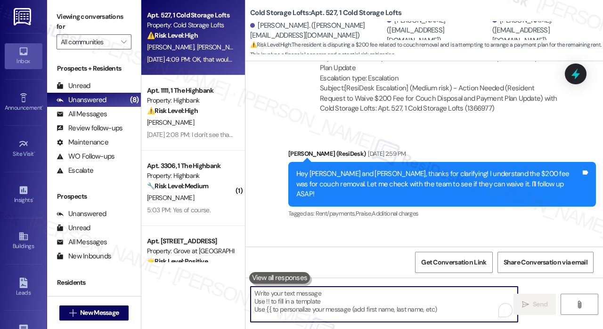
scroll to position [9919, 0]
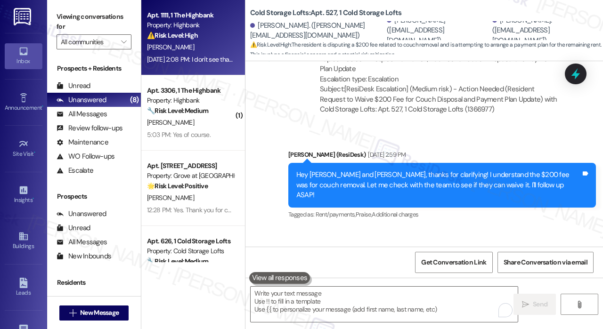
click at [209, 49] on div "G. Clarke" at bounding box center [190, 47] width 89 height 12
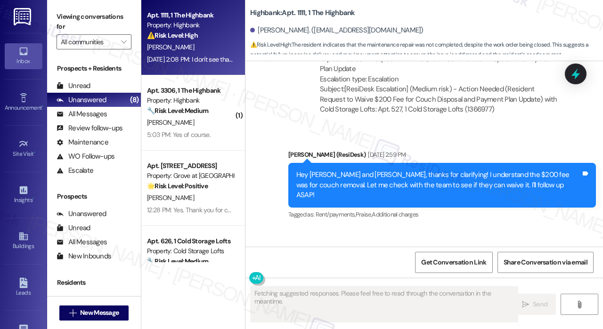
scroll to position [3256, 0]
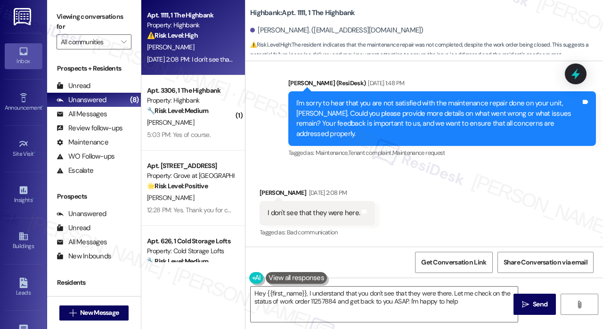
type textarea "Hey {{first_name}}, I understand that you don't see that they were there. Let m…"
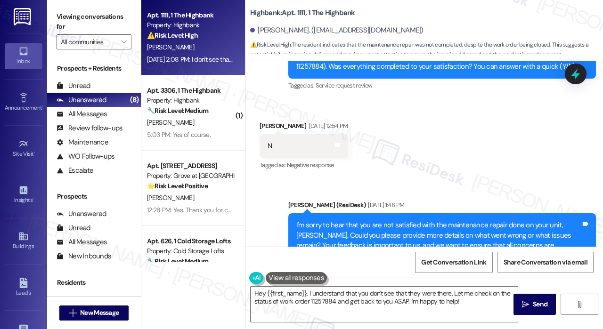
scroll to position [3067, 0]
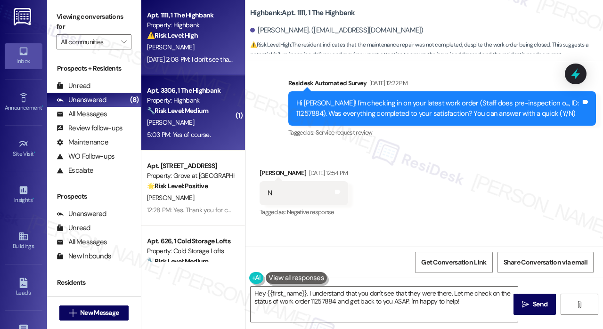
click at [217, 119] on div "[PERSON_NAME]" at bounding box center [190, 123] width 89 height 12
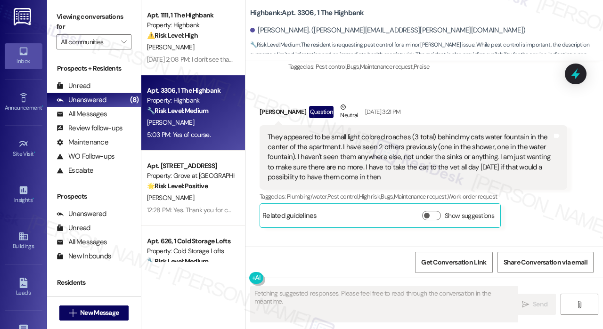
scroll to position [3329, 0]
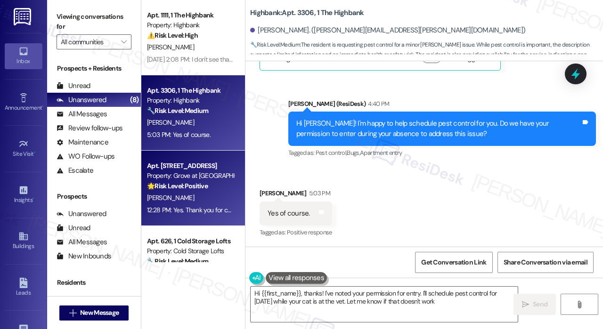
type textarea "Hi {{first_name}}, thanks! I've noted your permission for entry. I'll schedule …"
click at [223, 190] on div "🌟 Risk Level: Positive The message is a follow-up on a completed work order and…" at bounding box center [190, 186] width 87 height 10
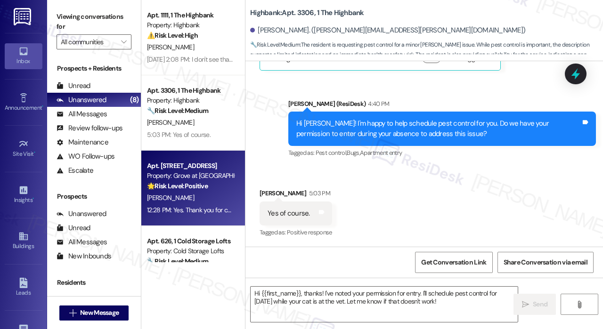
type textarea "Fetching suggested responses. Please feel free to read through the conversation…"
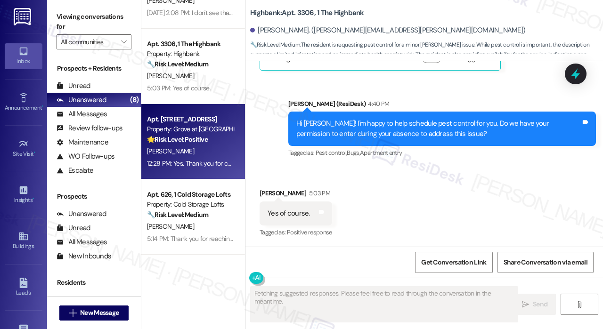
scroll to position [1407, 0]
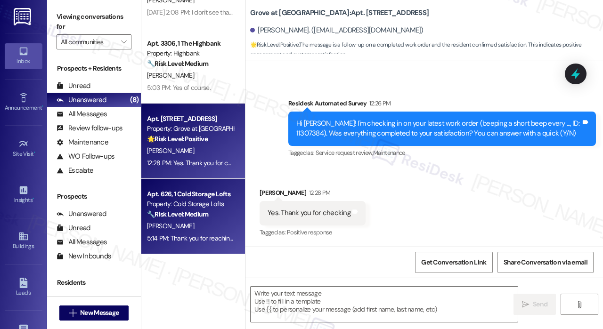
click at [210, 219] on div "🔧 Risk Level: Medium The resident is checking in about an inspection and key dr…" at bounding box center [190, 215] width 87 height 10
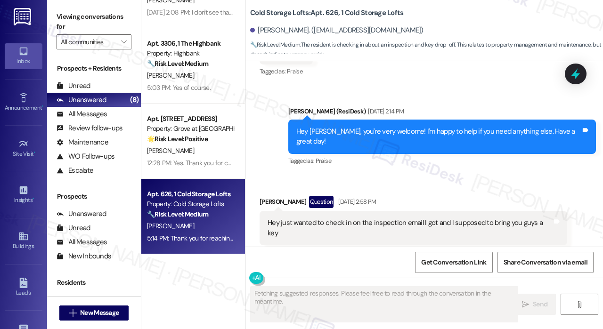
scroll to position [591, 0]
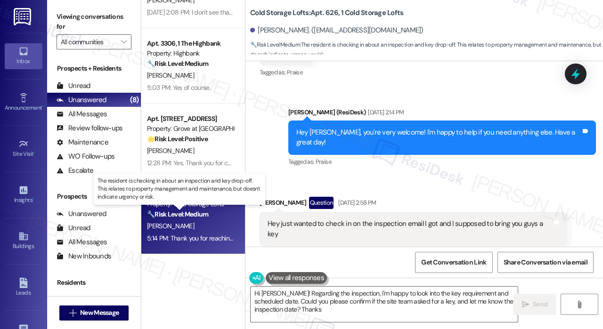
type textarea "Hi Jonah! Regarding the inspection, I'm happy to look into the key requirement …"
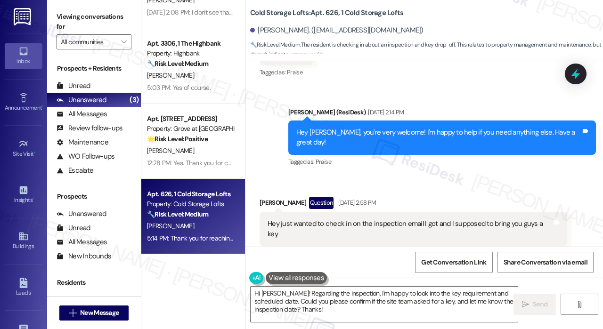
click at [437, 176] on div "Received via SMS Jonah Manning Question Sep 13, 2025 at 2:58 PM Hey just wanted…" at bounding box center [423, 221] width 357 height 91
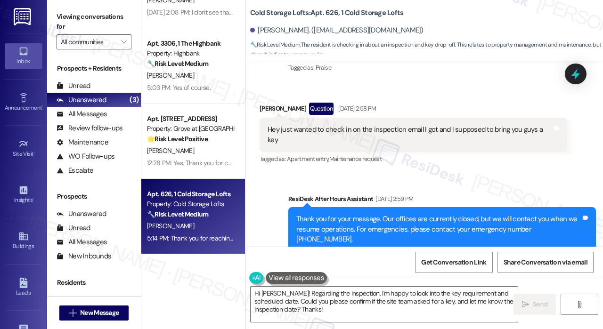
scroll to position [887, 0]
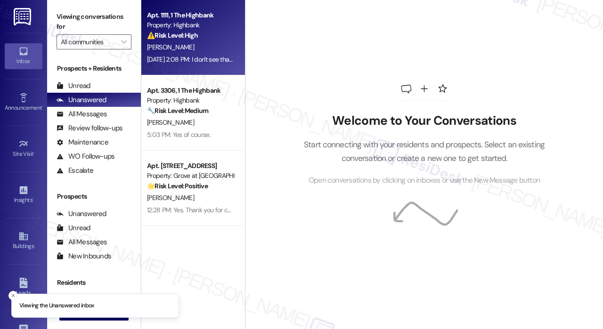
click at [222, 57] on div "[DATE] 2:08 PM: I don't see that they were here. [DATE] 2:08 PM: I don't see th…" at bounding box center [211, 59] width 128 height 8
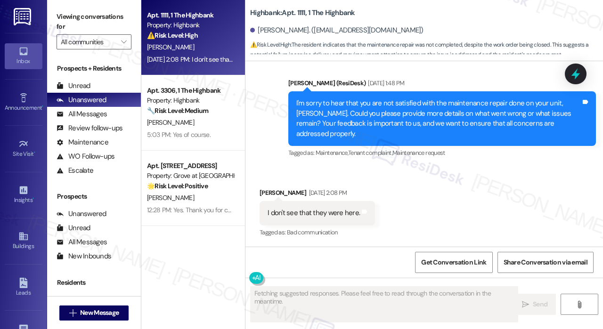
scroll to position [3114, 0]
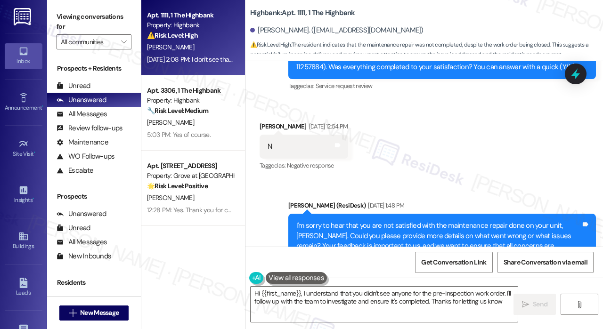
type textarea "Hi {{first_name}}, I understand that you didn't see anyone for the pre-inspecti…"
click at [548, 72] on div "Hi [PERSON_NAME]! I'm checking in on your latest work order (Staff does pre-ins…" at bounding box center [438, 62] width 284 height 20
copy div "11257884"
click at [576, 75] on icon at bounding box center [575, 74] width 11 height 15
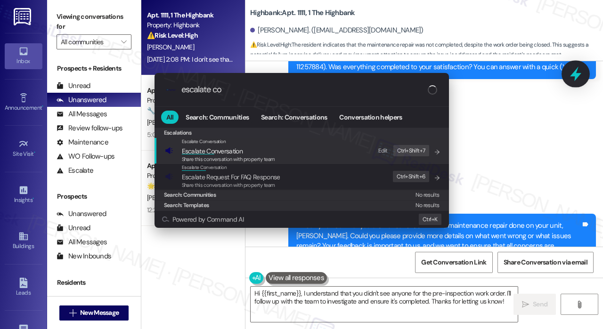
type input "escalate con"
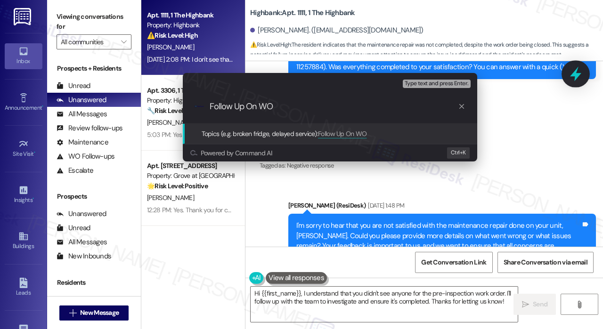
type input "Follow Up On WO 11257884"
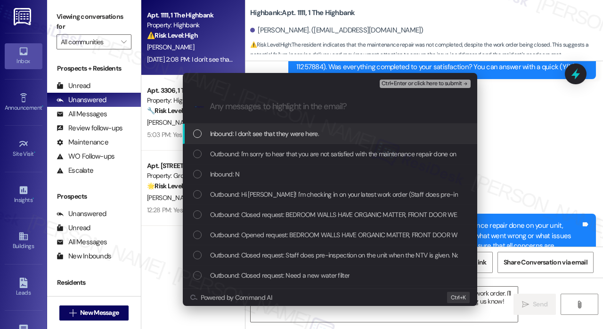
click at [294, 130] on span "Inbound: I don't see that they were here." at bounding box center [264, 134] width 109 height 10
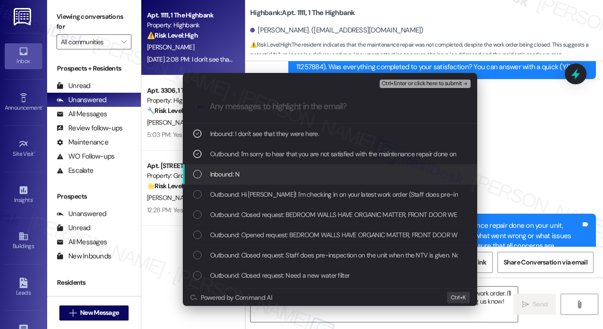
click at [296, 180] on div "Inbound: N" at bounding box center [330, 174] width 294 height 20
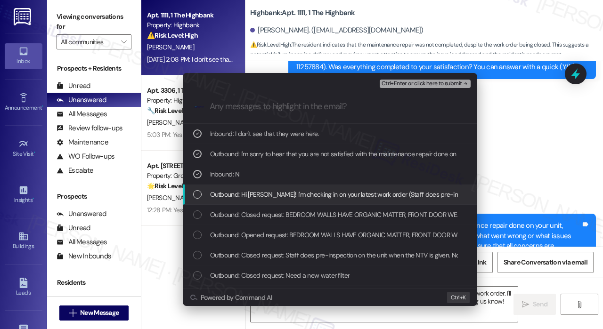
click at [300, 190] on span "Outbound: Hi Gloria! I'm checking in on your latest work order (Staff does pre-…" at bounding box center [482, 194] width 545 height 10
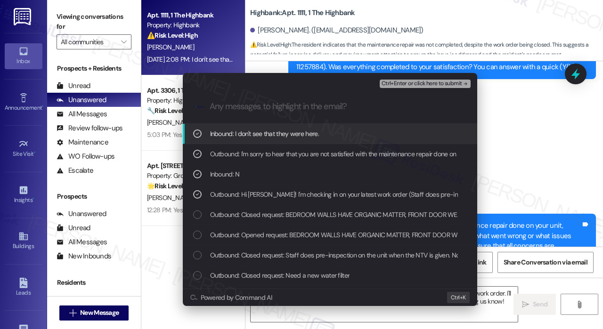
click at [396, 84] on span "Ctrl+Enter or click here to submit" at bounding box center [421, 84] width 81 height 7
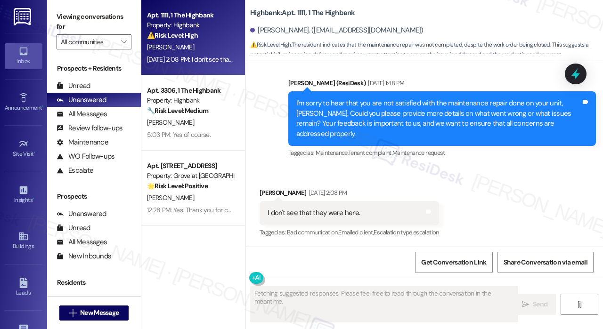
scroll to position [3256, 0]
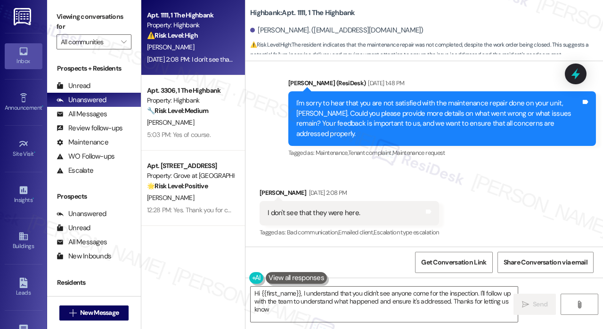
type textarea "Hi {{first_name}}, I understand that you didn't see anyone come for the inspect…"
click at [414, 308] on textarea "Hi {{first_name}}, I understand that you didn't see anyone come for the inspect…" at bounding box center [384, 304] width 267 height 35
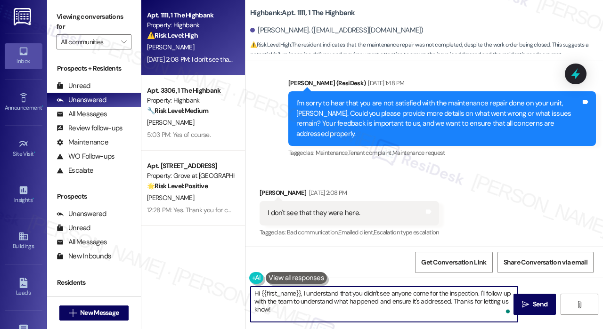
click at [426, 310] on textarea "Hi {{first_name}}, I understand that you didn't see anyone come for the inspect…" at bounding box center [384, 304] width 267 height 35
click at [531, 304] on span "Send" at bounding box center [540, 305] width 18 height 10
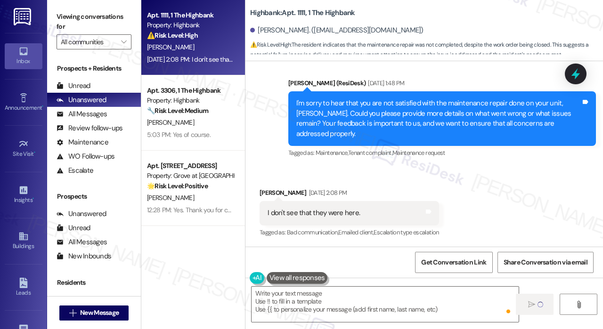
scroll to position [3255, 0]
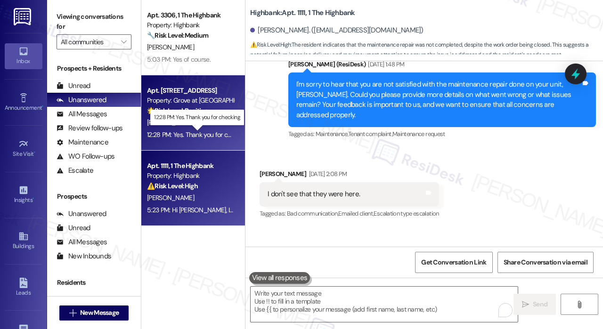
click at [213, 130] on div "12:28 PM: Yes. Thank you for checking 12:28 PM: Yes. Thank you for checking" at bounding box center [198, 134] width 102 height 8
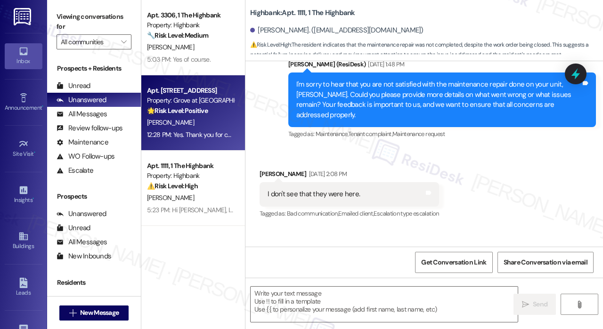
type textarea "Fetching suggested responses. Please feel free to read through the conversation…"
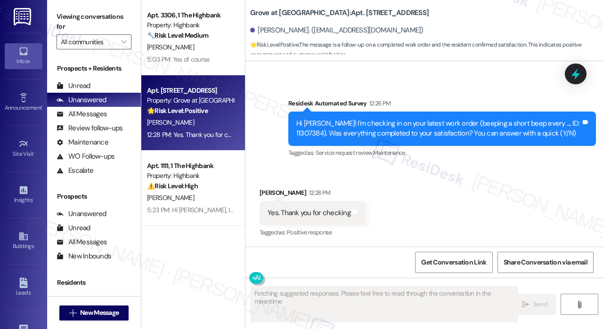
scroll to position [1407, 0]
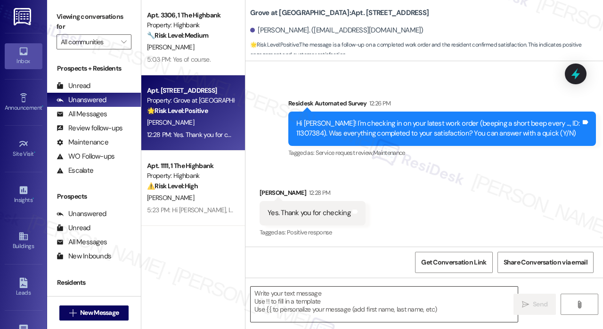
click at [309, 303] on textarea at bounding box center [384, 304] width 267 height 35
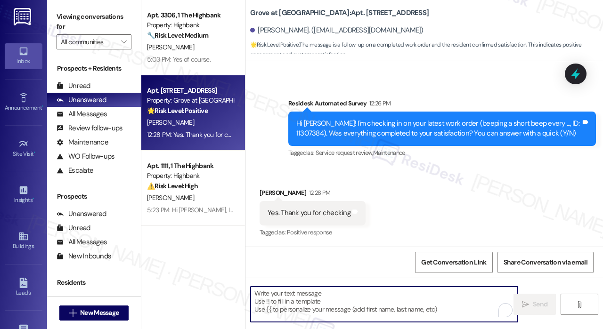
paste textarea "That’s wonderful to hear! We’re so glad that you’re satisfied with the recent w…"
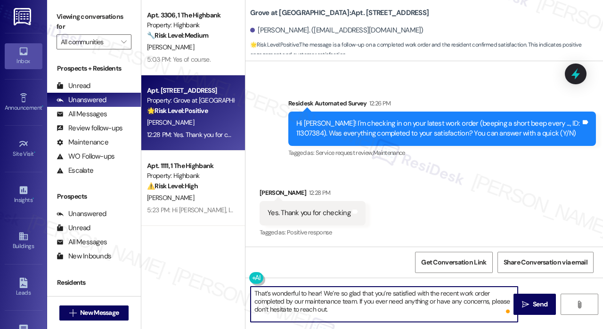
type textarea "That’s wonderful to hear! We’re so glad that you’re satisfied with the recent w…"
click at [534, 301] on span "Send" at bounding box center [540, 305] width 15 height 10
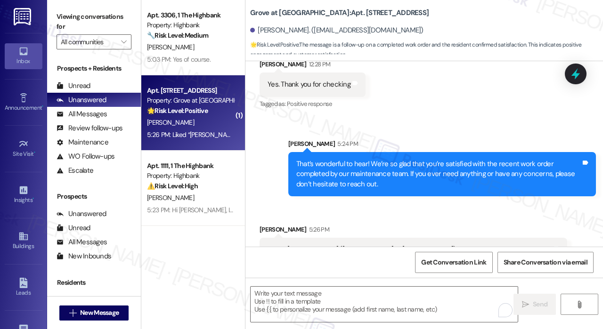
scroll to position [1578, 0]
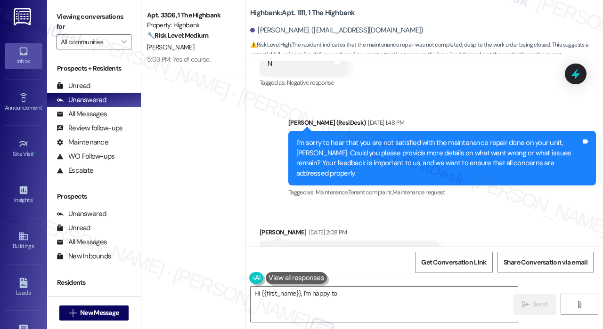
scroll to position [3255, 0]
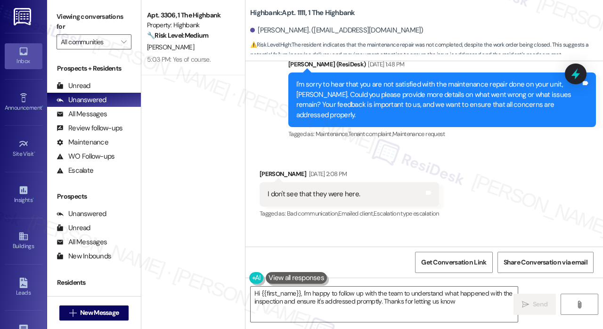
type textarea "Hi {{first_name}}, I'm happy to follow up with the team to understand what happ…"
